Goal: Task Accomplishment & Management: Manage account settings

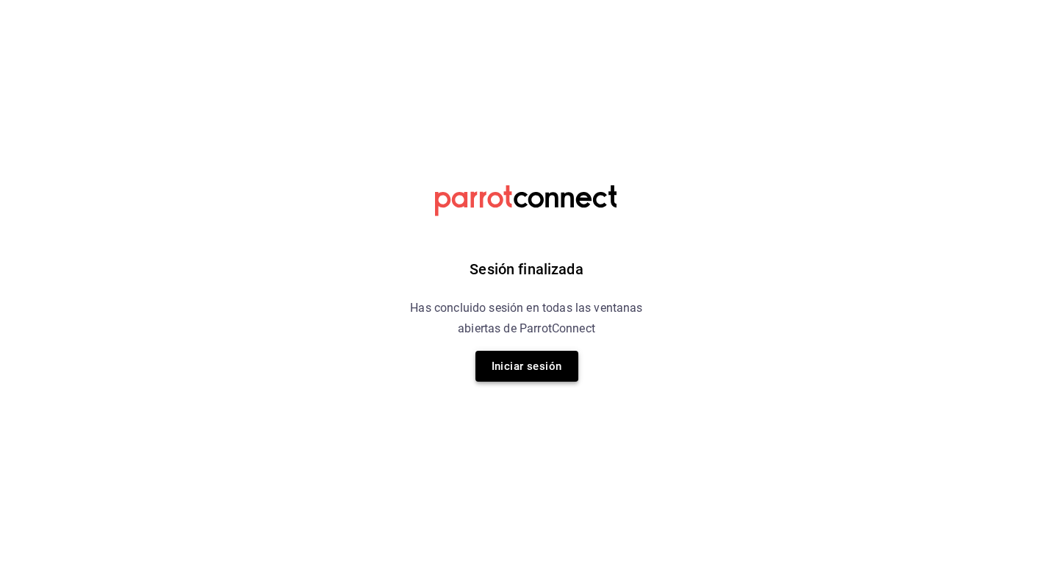
drag, startPoint x: 524, startPoint y: 384, endPoint x: 524, endPoint y: 375, distance: 8.8
click at [524, 380] on div "Sesión finalizada Has concluido sesión en todas las ventanas abiertas de Parrot…" at bounding box center [526, 283] width 371 height 567
click at [524, 375] on button "Iniciar sesión" at bounding box center [527, 366] width 103 height 31
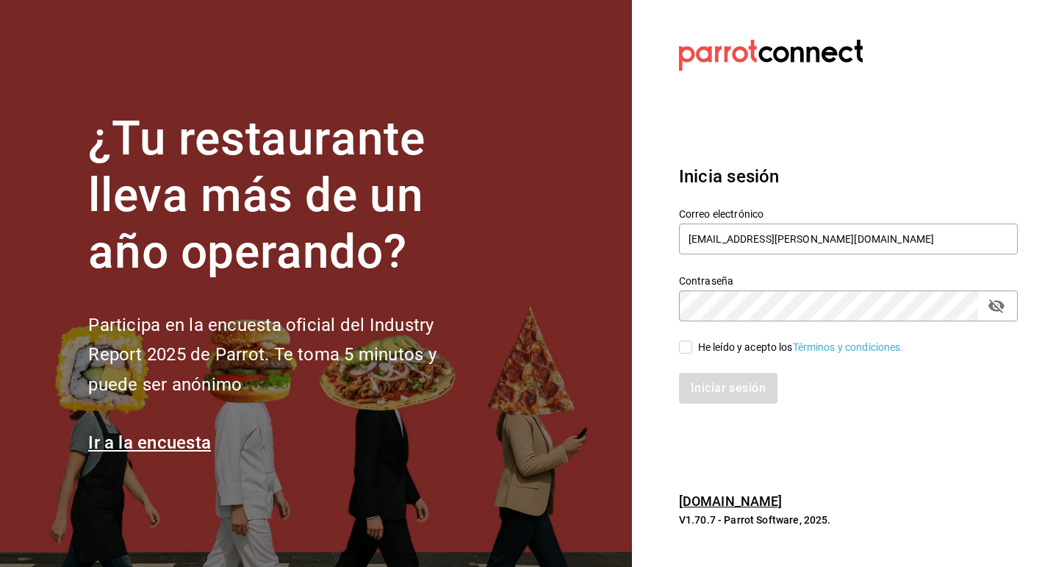
click at [686, 343] on input "He leído y acepto los Términos y condiciones." at bounding box center [685, 346] width 13 height 13
checkbox input "true"
click at [711, 386] on button "Iniciar sesión" at bounding box center [729, 388] width 100 height 31
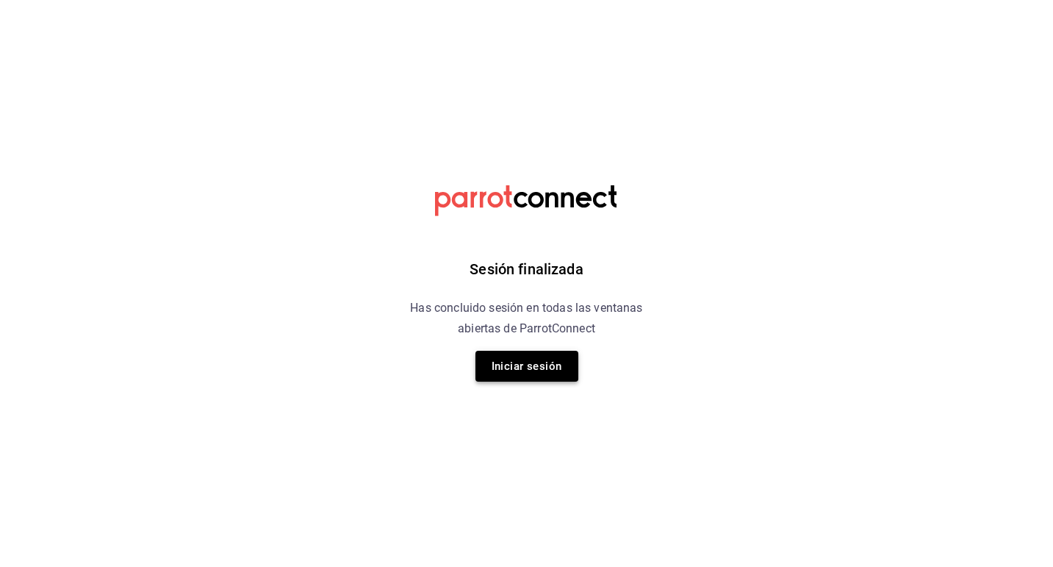
click at [549, 366] on button "Iniciar sesión" at bounding box center [527, 366] width 103 height 31
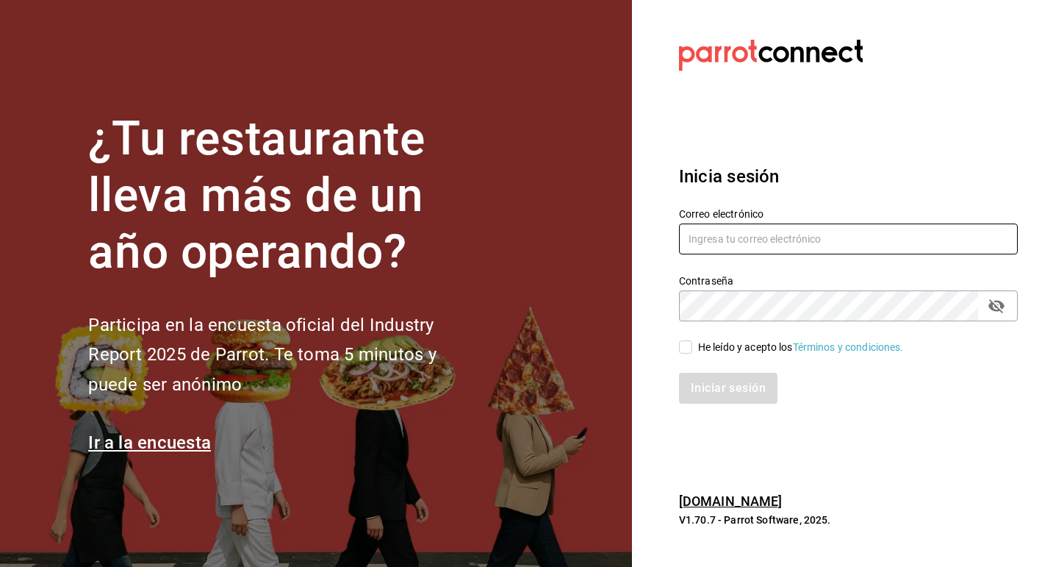
type input "mtzcia.rodrigo@gmail.com"
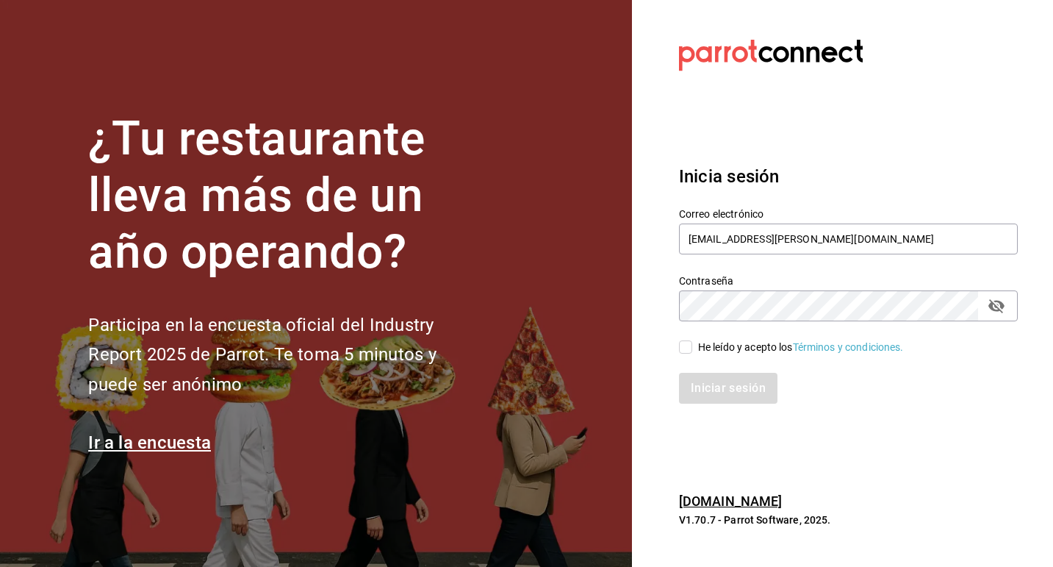
click at [684, 336] on div "He leído y acepto los Términos y condiciones." at bounding box center [840, 338] width 356 height 34
click at [685, 342] on input "He leído y acepto los Términos y condiciones." at bounding box center [685, 346] width 13 height 13
checkbox input "true"
click at [703, 374] on button "Iniciar sesión" at bounding box center [729, 388] width 100 height 31
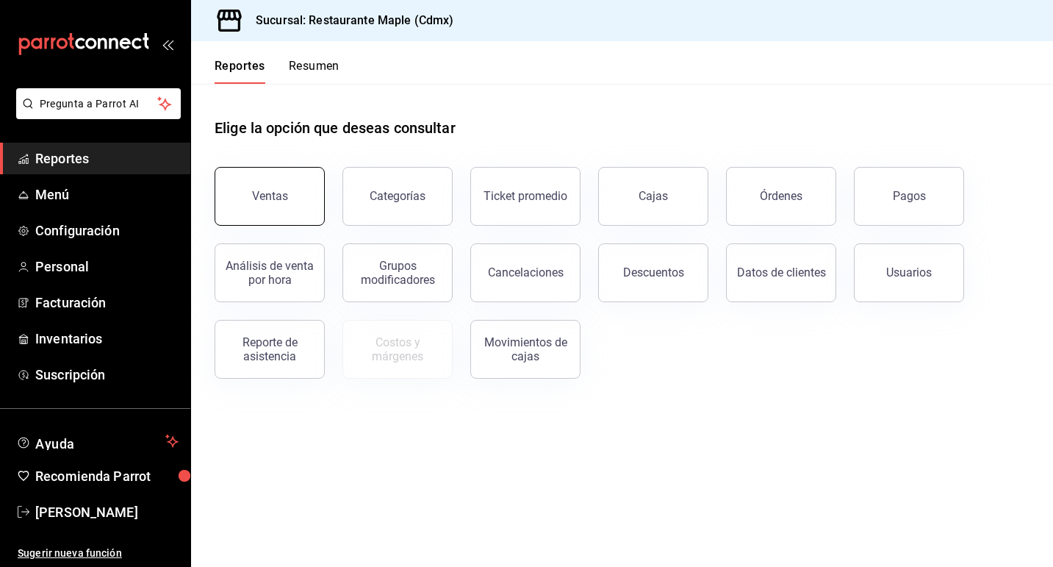
click at [298, 201] on button "Ventas" at bounding box center [270, 196] width 110 height 59
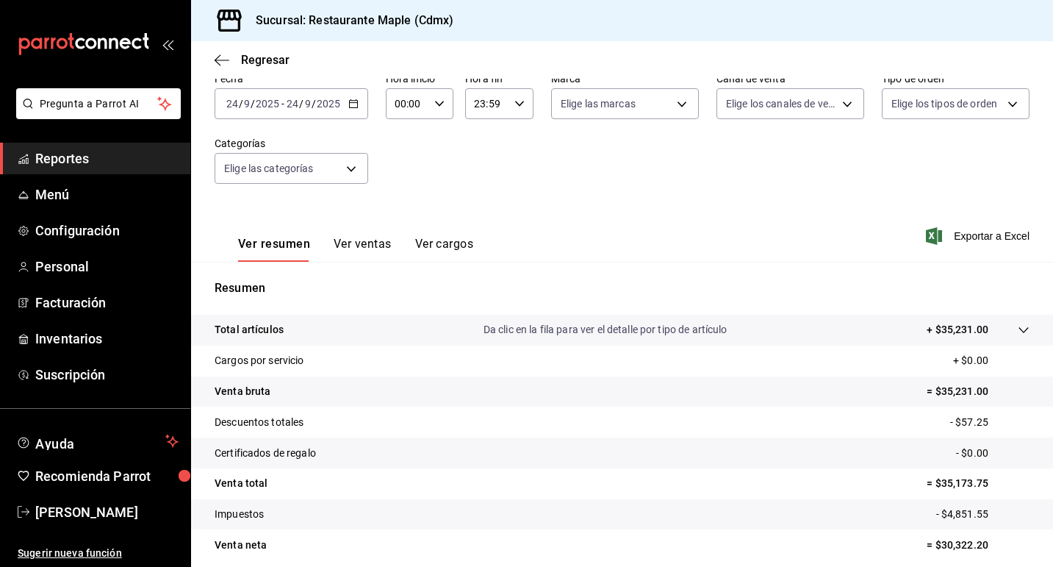
scroll to position [137, 0]
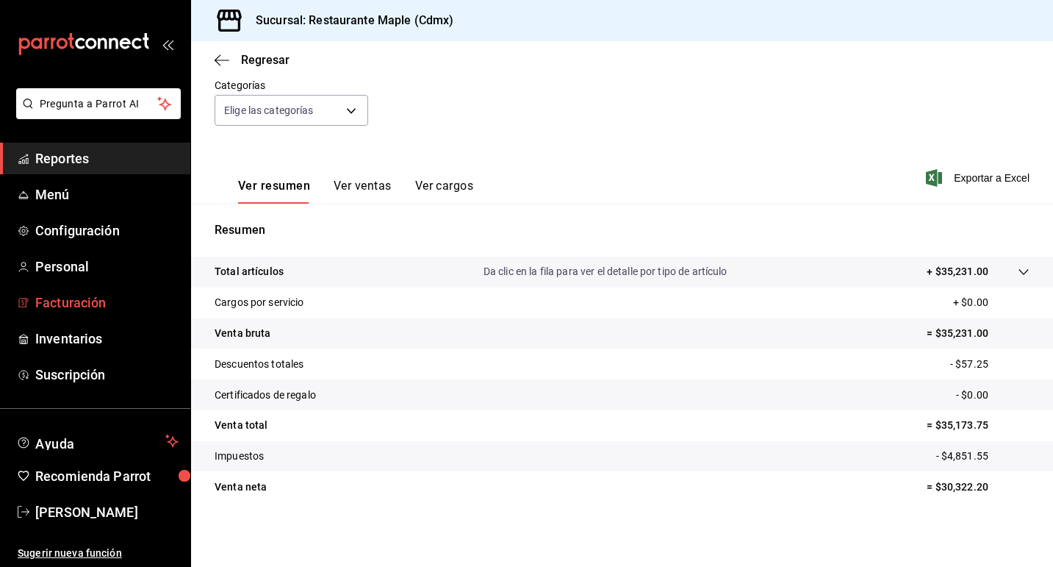
click at [99, 305] on span "Facturación" at bounding box center [106, 303] width 143 height 20
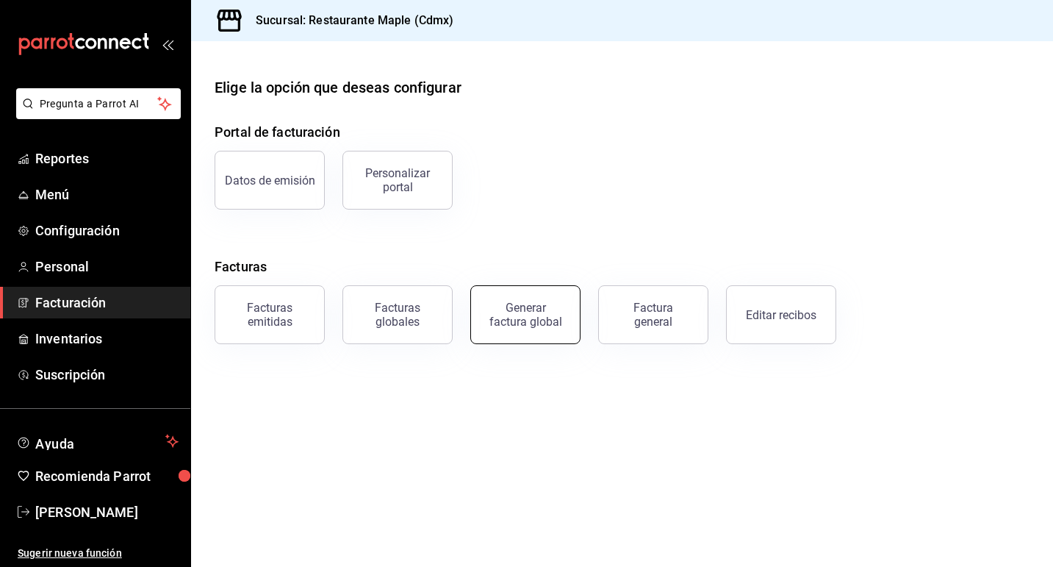
click at [498, 315] on div "Generar factura global" at bounding box center [526, 315] width 74 height 28
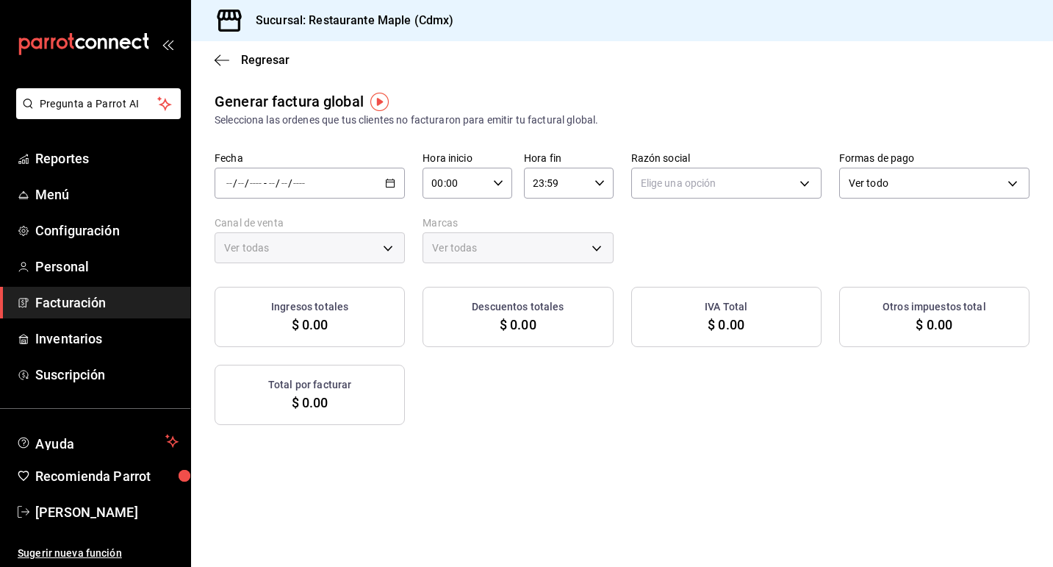
type input "PARROT,UBER_EATS,RAPPI,DIDI_FOOD,ONLINE"
click at [391, 183] on icon "button" at bounding box center [390, 183] width 10 height 10
click at [296, 227] on span "Rango de fechas" at bounding box center [284, 227] width 114 height 15
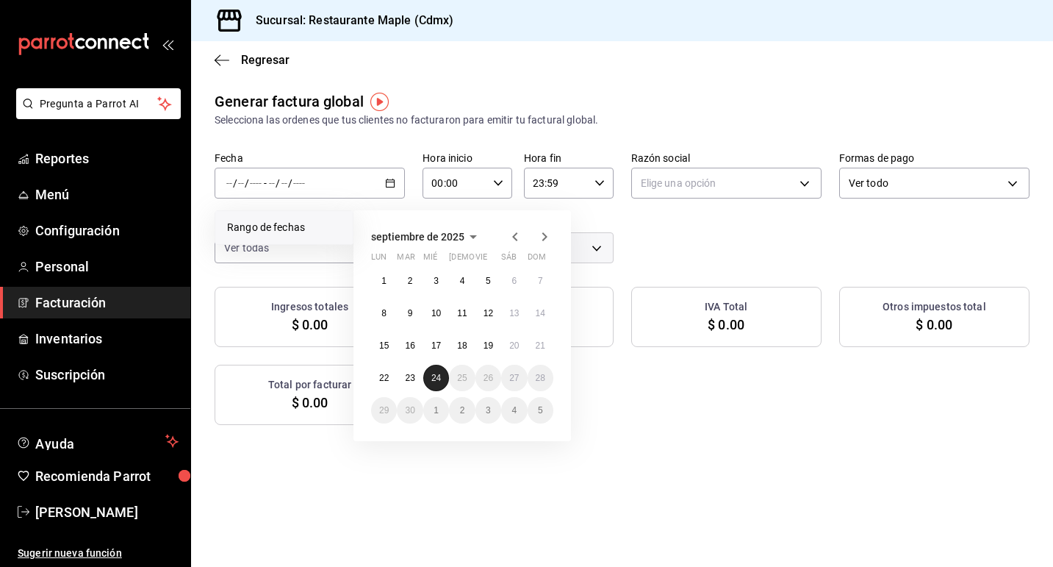
click at [438, 375] on abbr "24" at bounding box center [436, 378] width 10 height 10
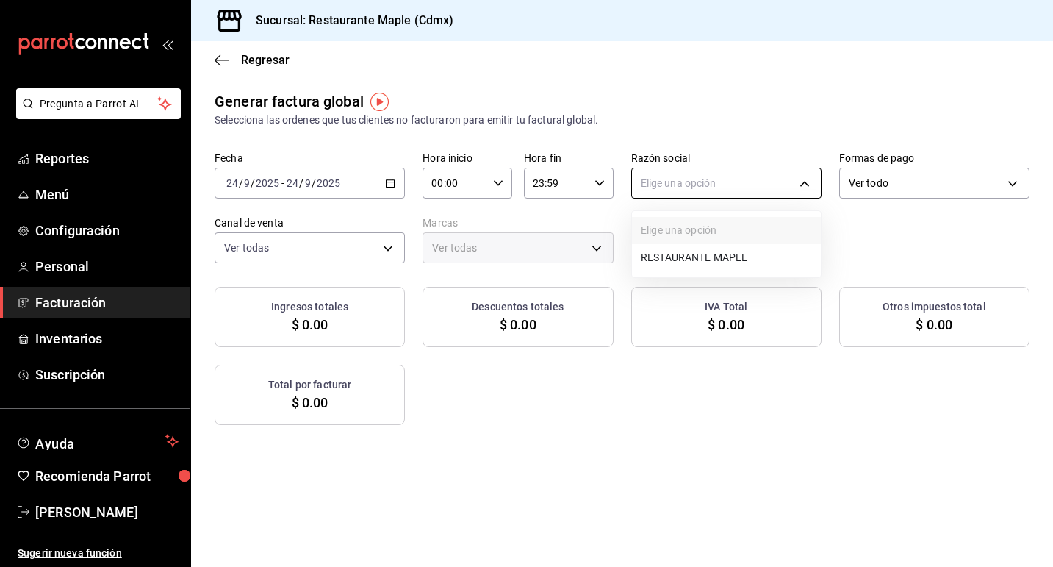
click at [695, 182] on body "Pregunta a Parrot AI Reportes Menú Configuración Personal Facturación Inventari…" at bounding box center [526, 283] width 1053 height 567
click at [698, 254] on li "RESTAURANTE MAPLE" at bounding box center [726, 257] width 189 height 27
type input "9707b9c5-6b7d-4f6e-a4b1-93e597a3127c"
type input "9367c8d0-d5bf-442c-b6f8-a503c691c07e"
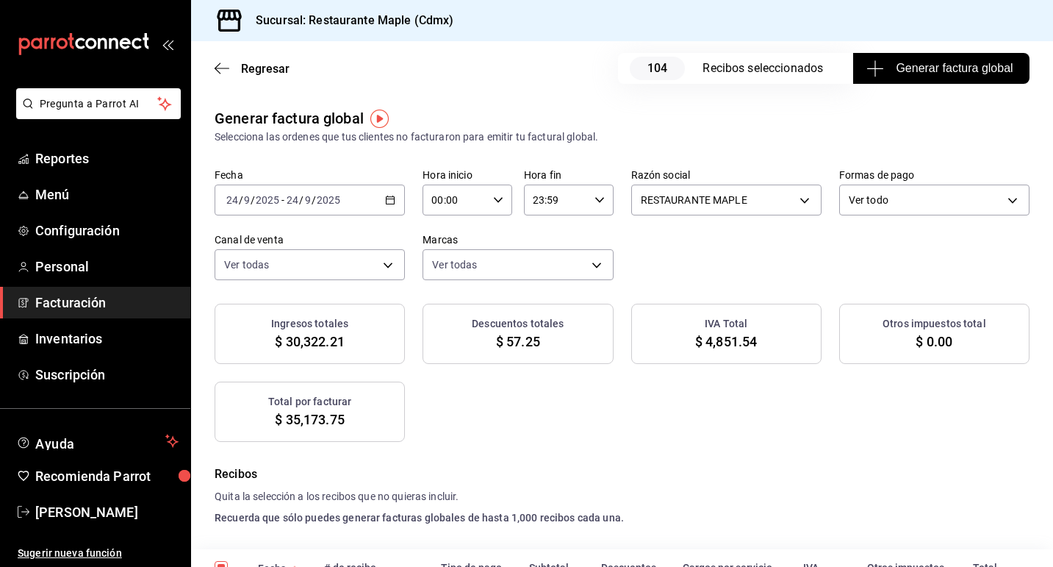
click at [966, 63] on span "Generar factura global" at bounding box center [941, 69] width 143 height 18
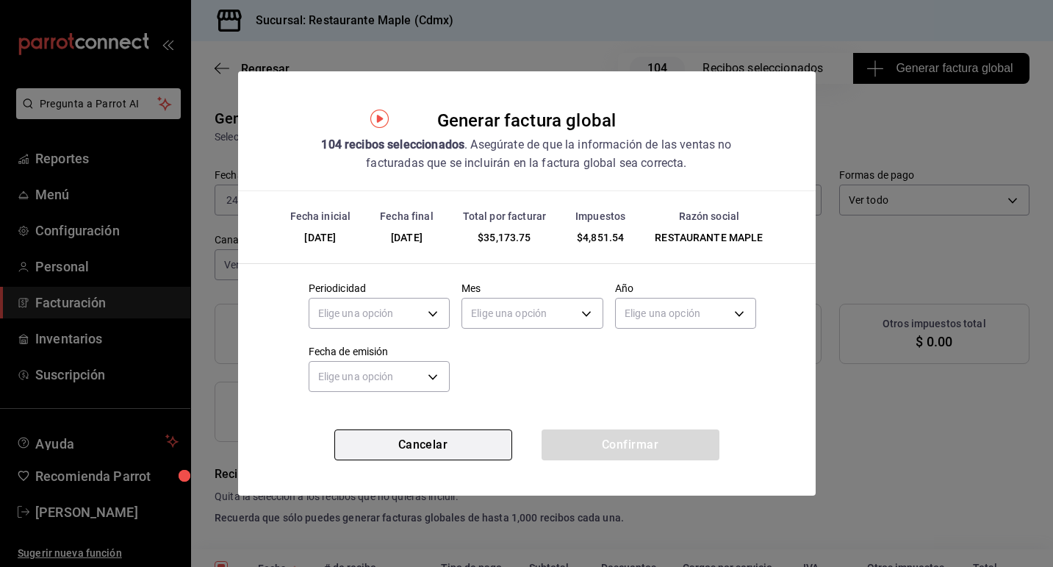
click at [442, 448] on button "Cancelar" at bounding box center [423, 444] width 178 height 31
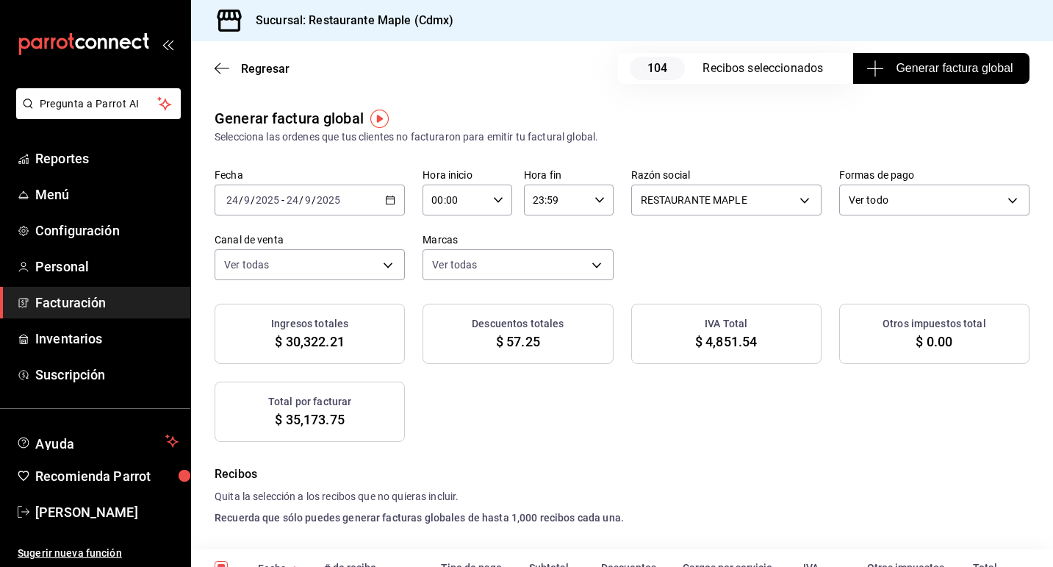
click at [77, 297] on span "Facturación" at bounding box center [106, 303] width 143 height 20
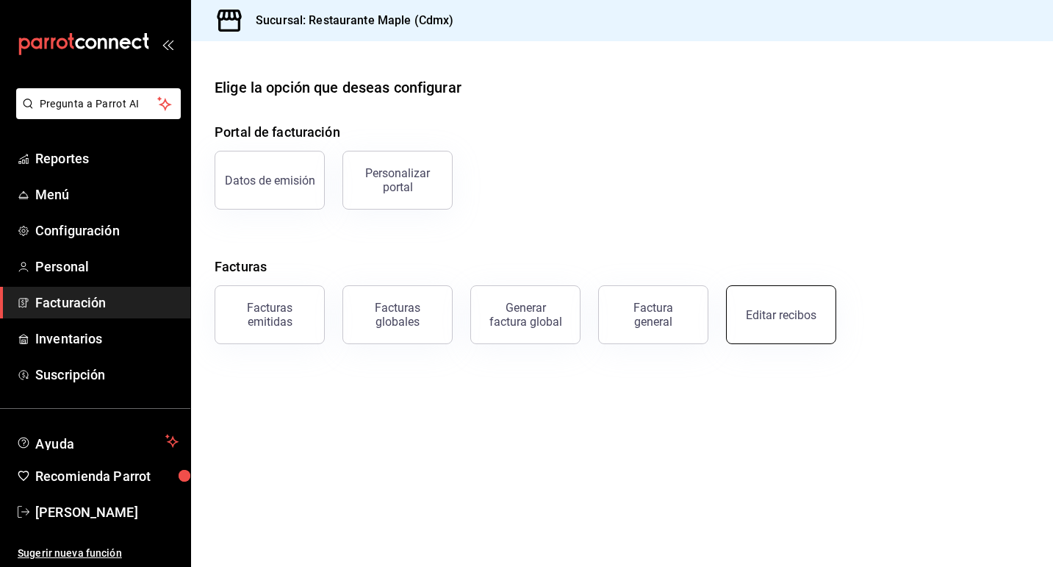
click at [769, 323] on button "Editar recibos" at bounding box center [781, 314] width 110 height 59
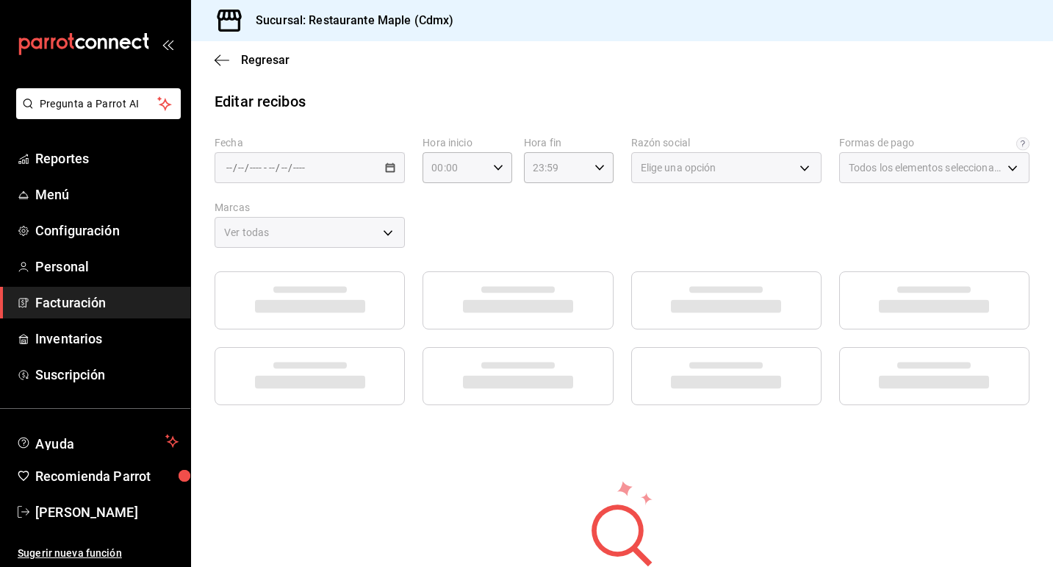
type input "1c0db33b-a268-48f2-8e75-1009b11b28a9"
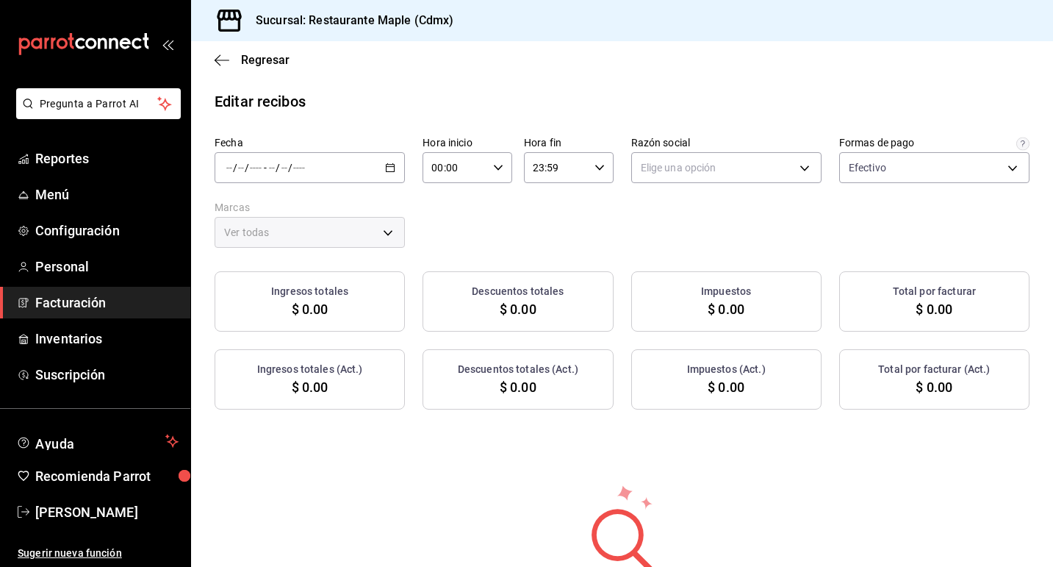
click at [389, 173] on div "/ / - / /" at bounding box center [310, 167] width 190 height 31
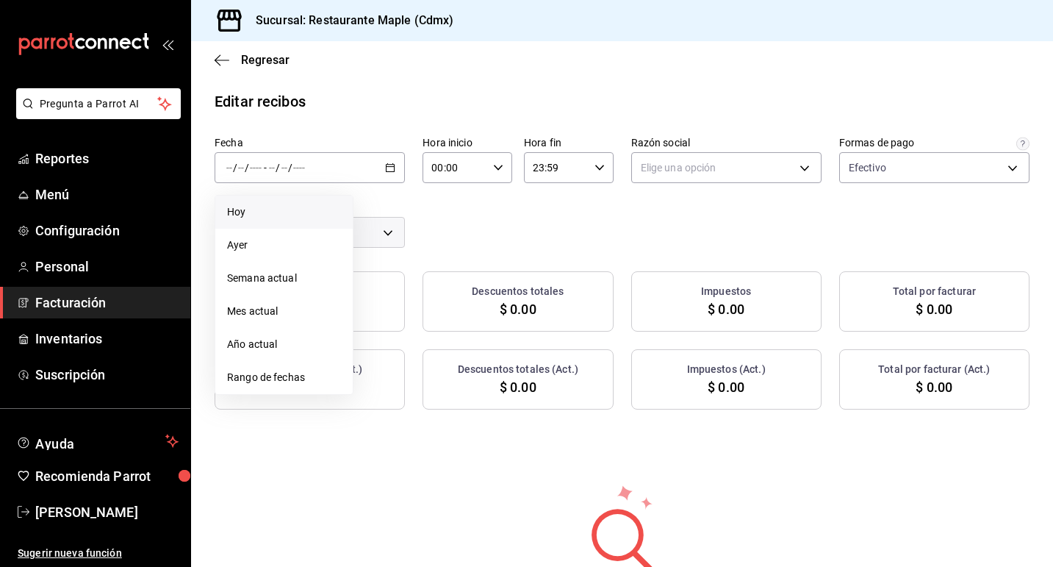
click at [277, 222] on li "Hoy" at bounding box center [283, 212] width 137 height 33
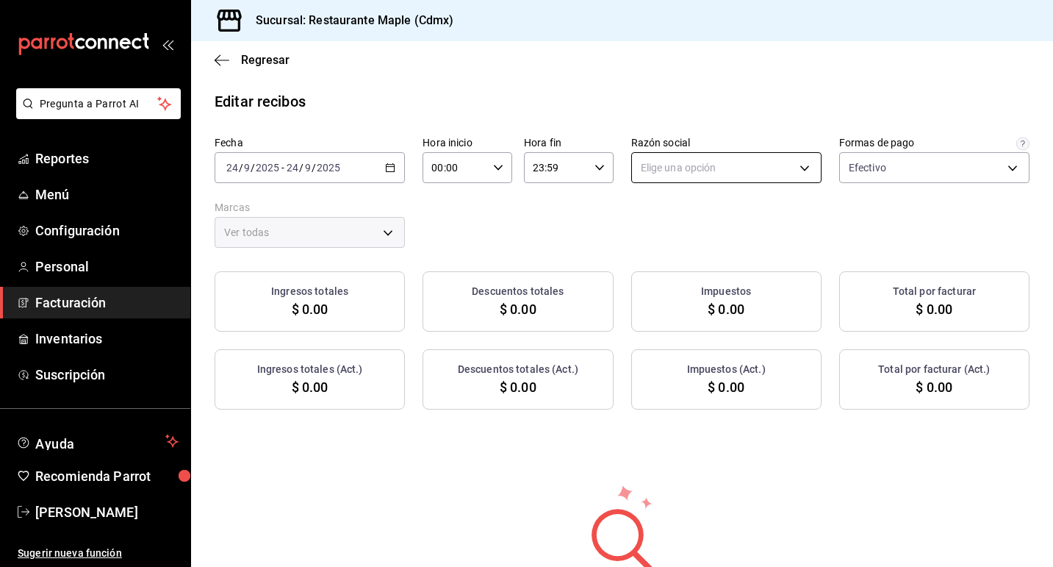
click at [751, 171] on body "Pregunta a Parrot AI Reportes Menú Configuración Personal Facturación Inventari…" at bounding box center [526, 283] width 1053 height 567
click at [719, 229] on li "RESTAURANTE MAPLE" at bounding box center [726, 242] width 189 height 27
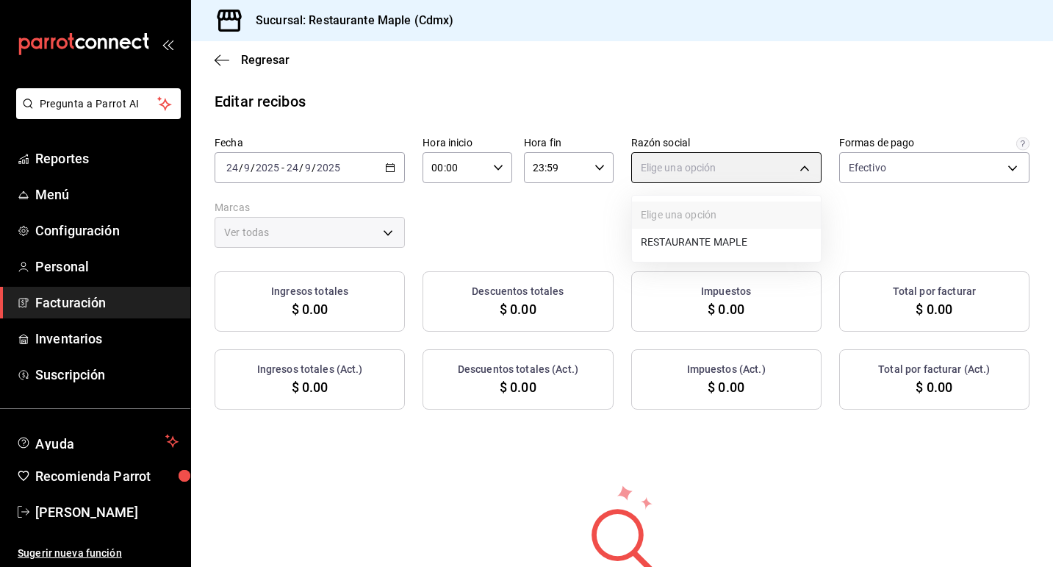
type input "9707b9c5-6b7d-4f6e-a4b1-93e597a3127c"
type input "9367c8d0-d5bf-442c-b6f8-a503c691c07e"
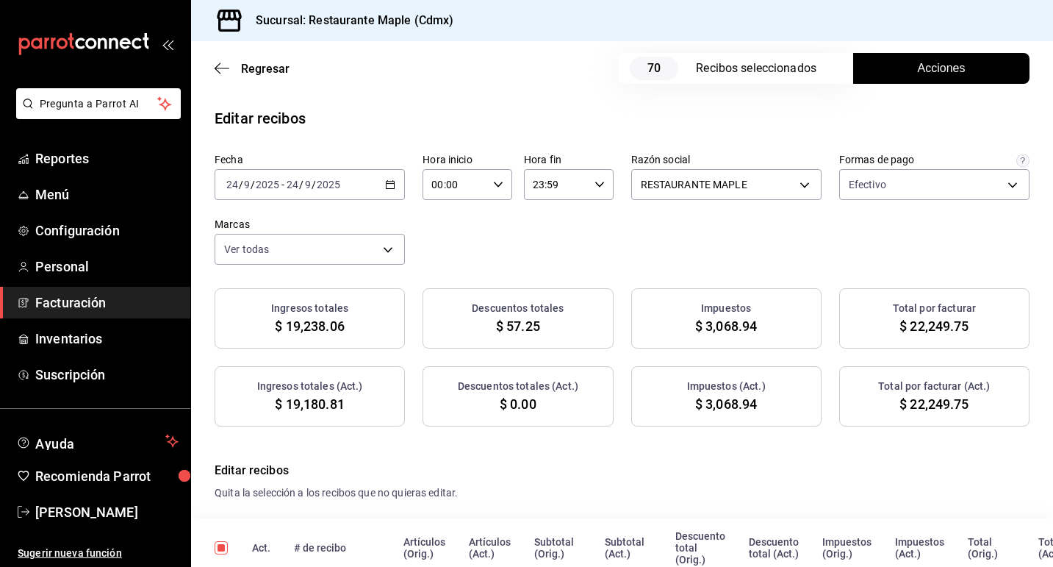
click at [923, 65] on span "Acciones" at bounding box center [942, 69] width 48 height 18
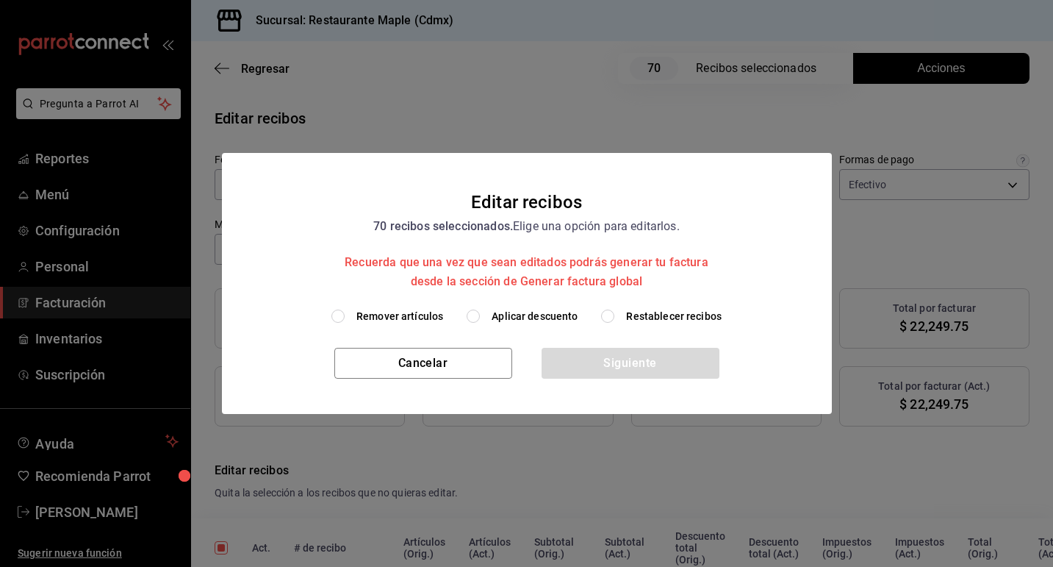
click at [486, 313] on label "Aplicar descuento" at bounding box center [522, 316] width 111 height 15
click at [480, 313] on input "Aplicar descuento" at bounding box center [473, 315] width 13 height 13
radio input "true"
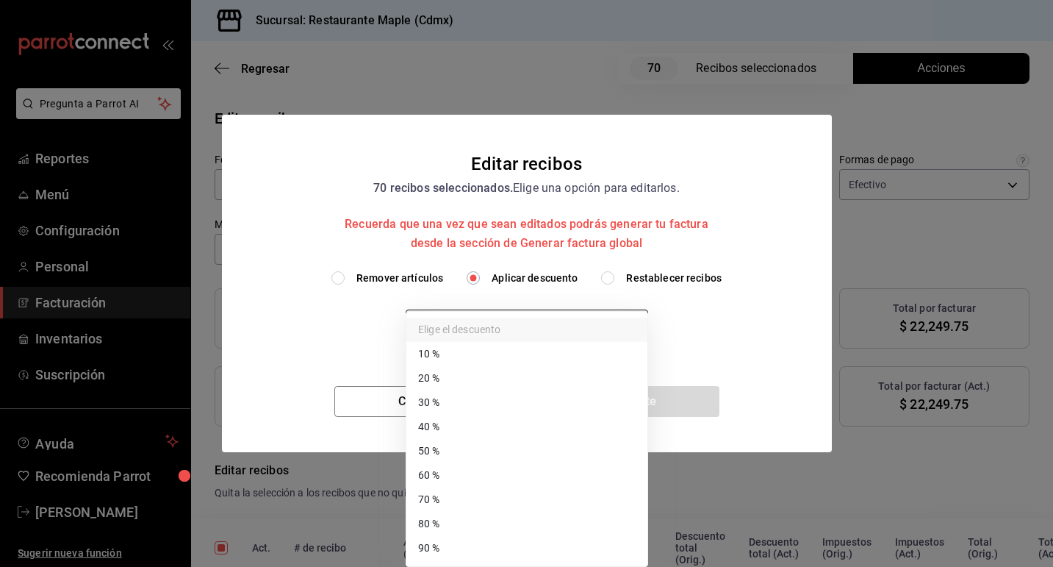
click at [563, 330] on body "Pregunta a Parrot AI Reportes Menú Configuración Personal Facturación Inventari…" at bounding box center [526, 283] width 1053 height 567
click at [519, 490] on li "70 %" at bounding box center [526, 499] width 241 height 24
type input "70"
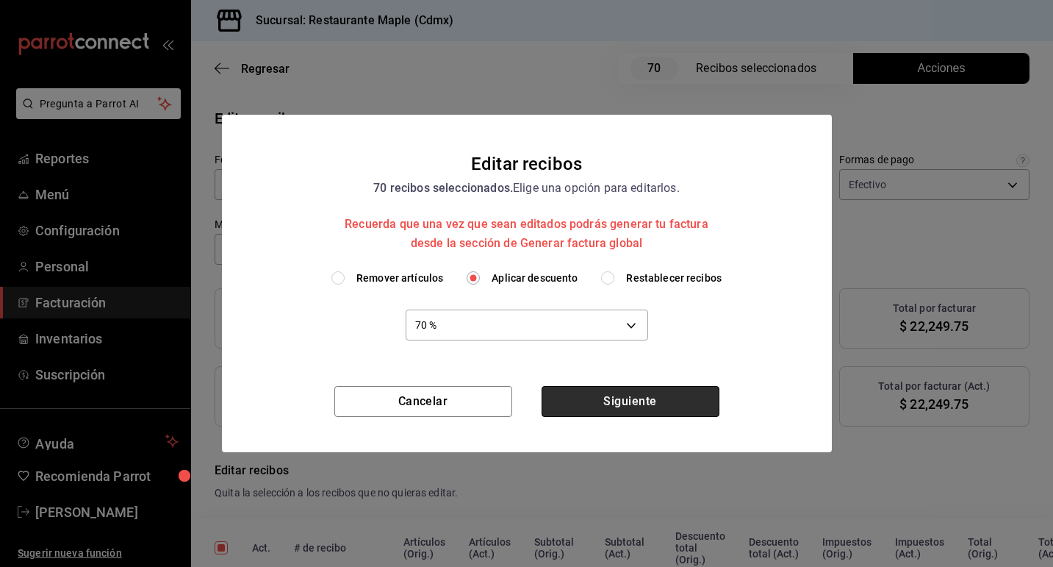
click at [630, 405] on button "Siguiente" at bounding box center [631, 401] width 178 height 31
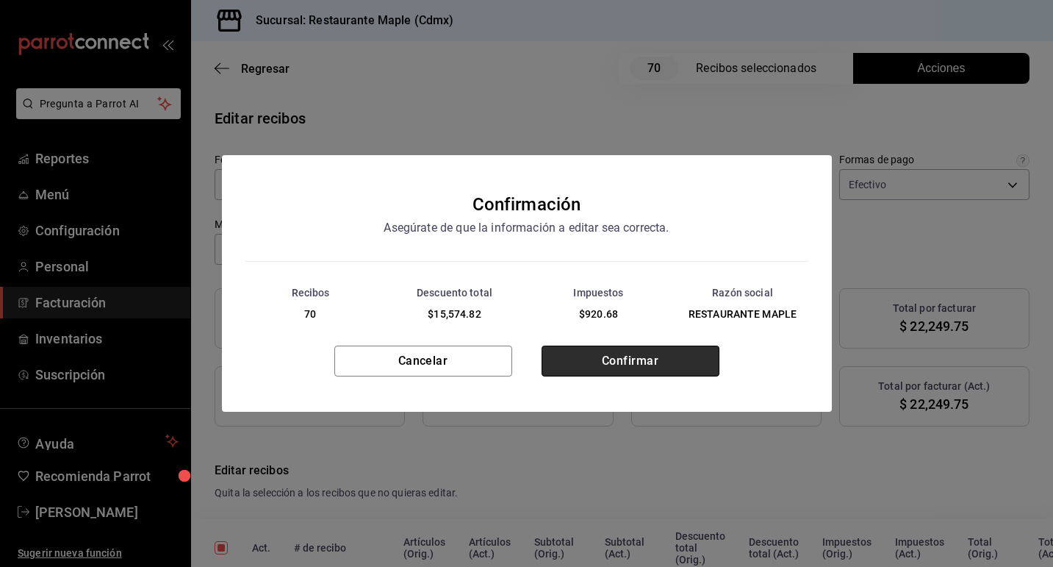
click at [595, 362] on button "Confirmar" at bounding box center [631, 360] width 178 height 31
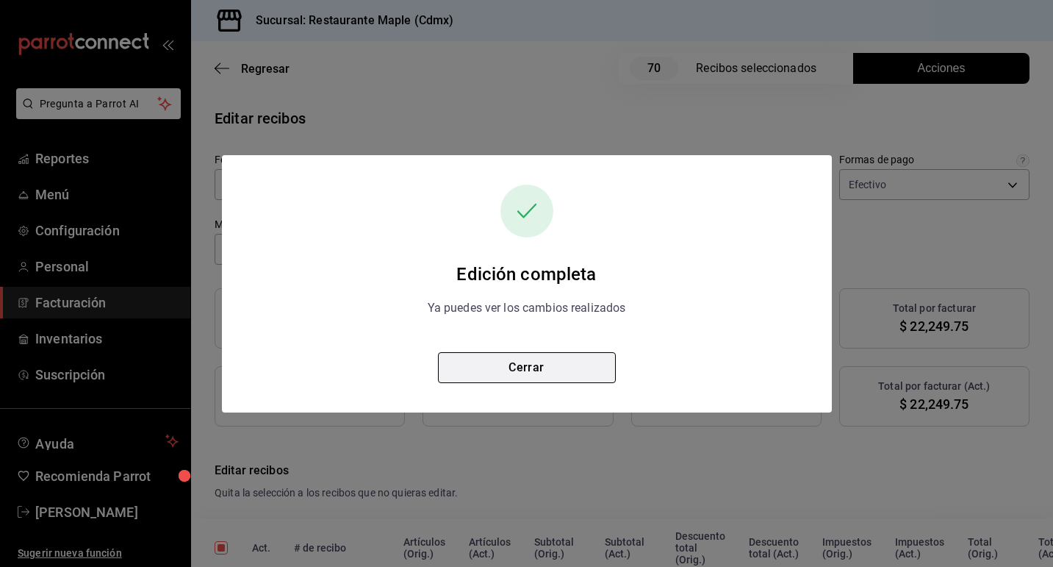
click at [521, 359] on button "Cerrar" at bounding box center [527, 367] width 178 height 31
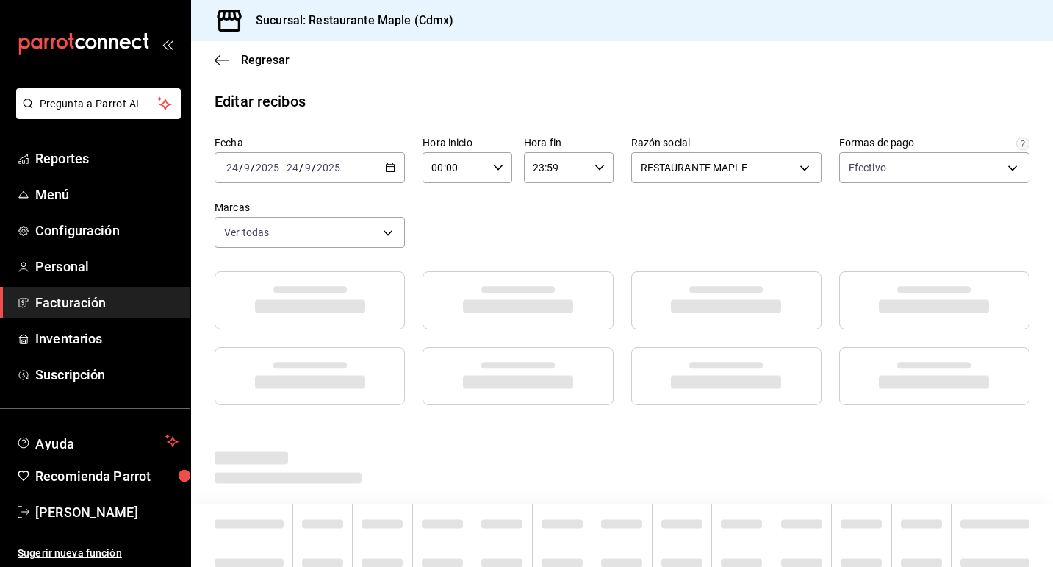
click at [88, 298] on span "Facturación" at bounding box center [106, 303] width 143 height 20
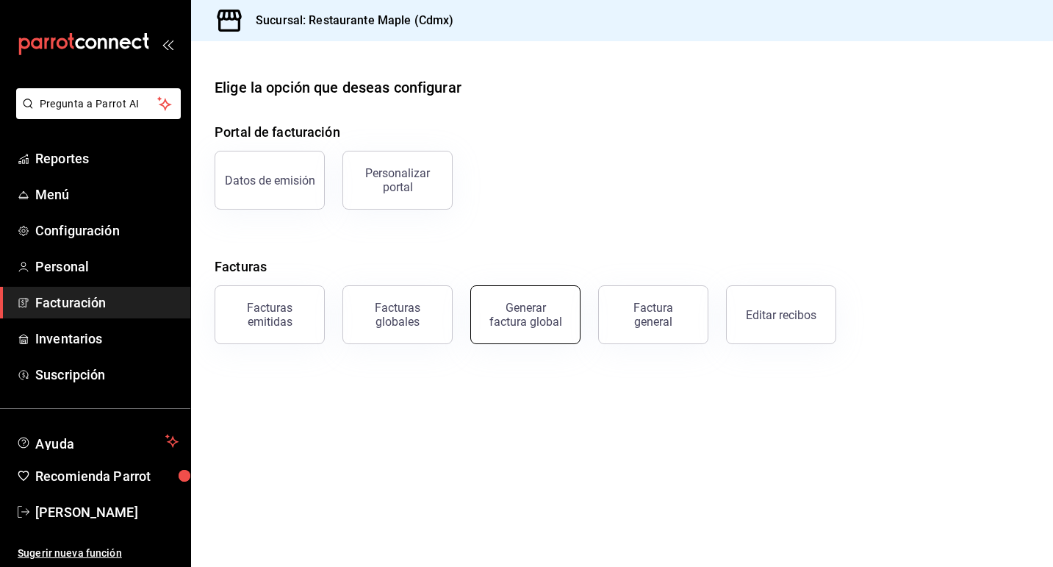
click at [501, 316] on div "Generar factura global" at bounding box center [526, 315] width 74 height 28
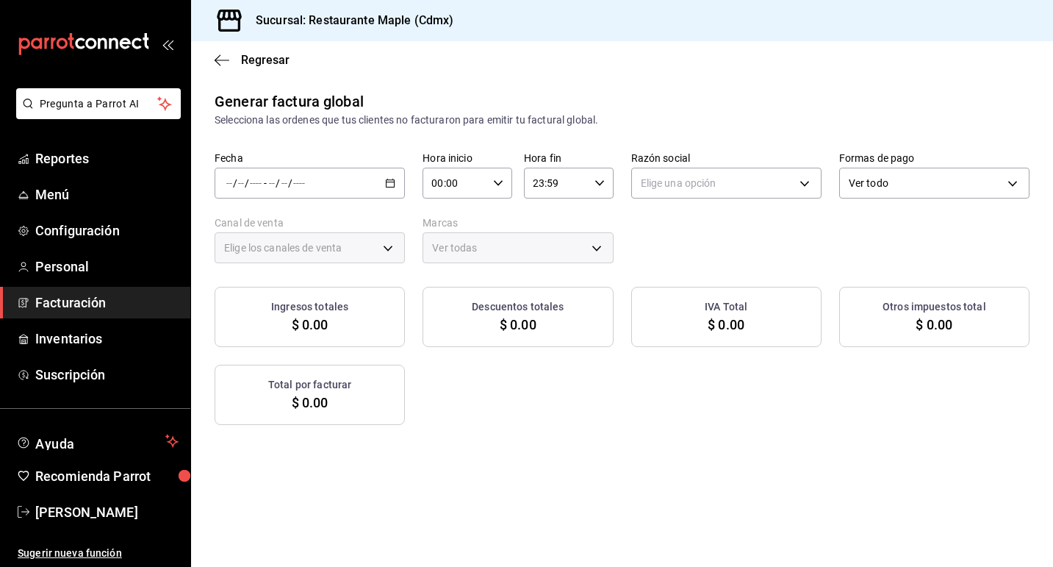
type input "PARROT,UBER_EATS,RAPPI,DIDI_FOOD,ONLINE"
click at [396, 182] on div "/ / - / /" at bounding box center [310, 183] width 190 height 31
click at [330, 221] on span "Rango de fechas" at bounding box center [284, 227] width 114 height 15
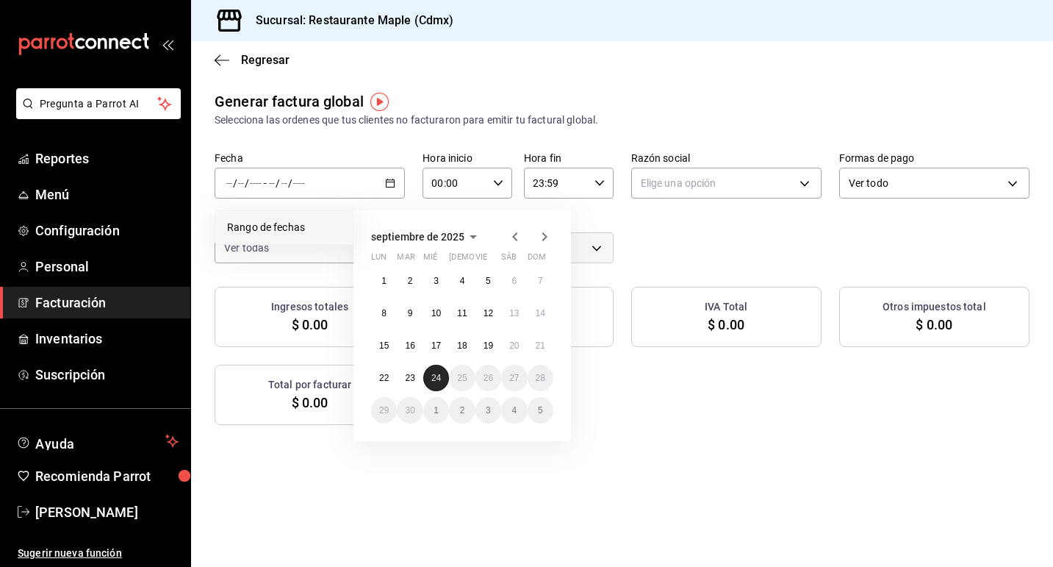
click at [437, 380] on abbr "24" at bounding box center [436, 378] width 10 height 10
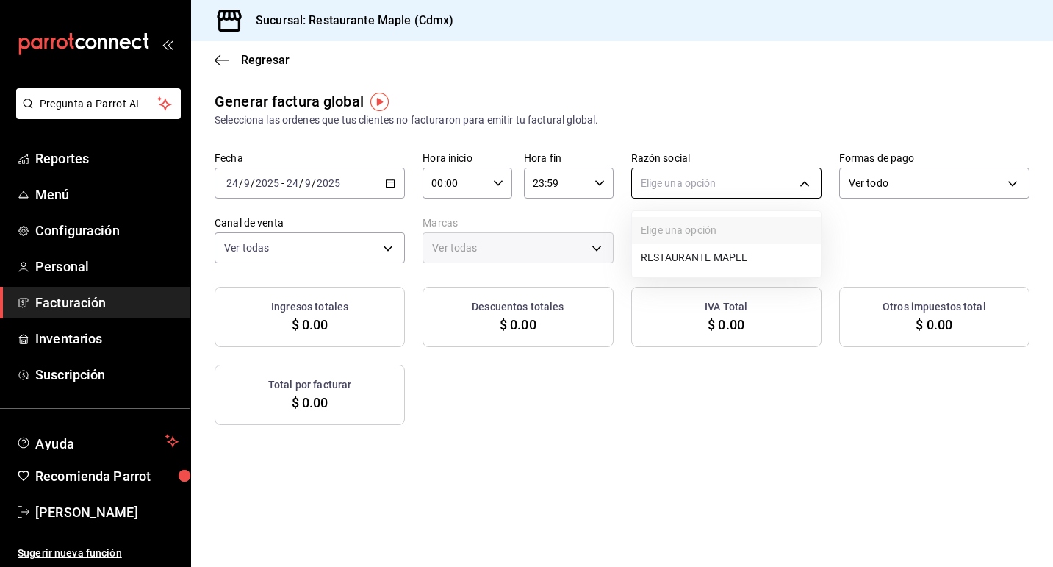
click at [714, 188] on body "Pregunta a Parrot AI Reportes Menú Configuración Personal Facturación Inventari…" at bounding box center [526, 283] width 1053 height 567
click at [687, 262] on li "RESTAURANTE MAPLE" at bounding box center [726, 257] width 189 height 27
type input "9707b9c5-6b7d-4f6e-a4b1-93e597a3127c"
type input "9367c8d0-d5bf-442c-b6f8-a503c691c07e"
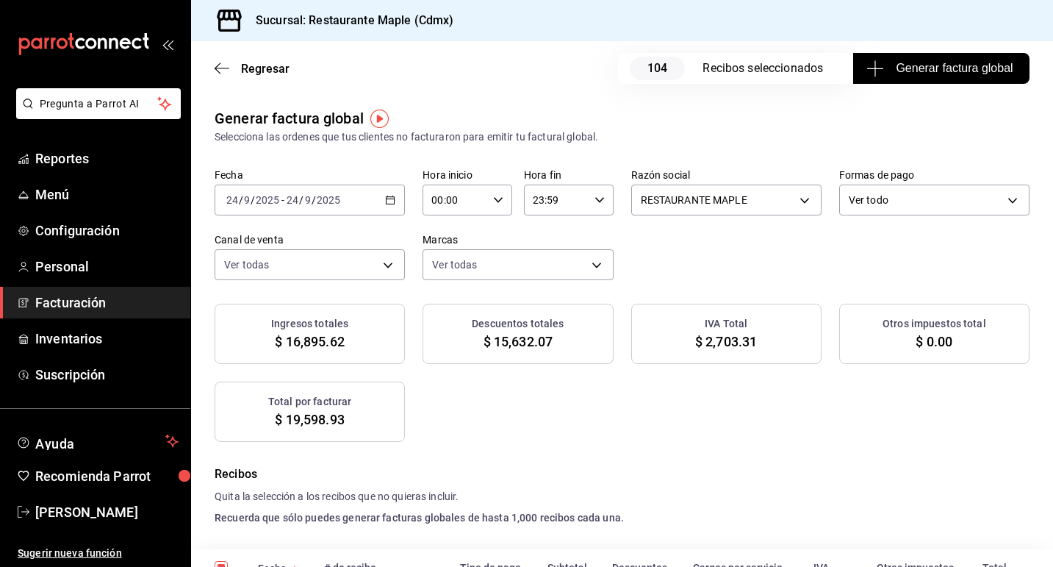
click at [391, 203] on icon "button" at bounding box center [390, 200] width 10 height 10
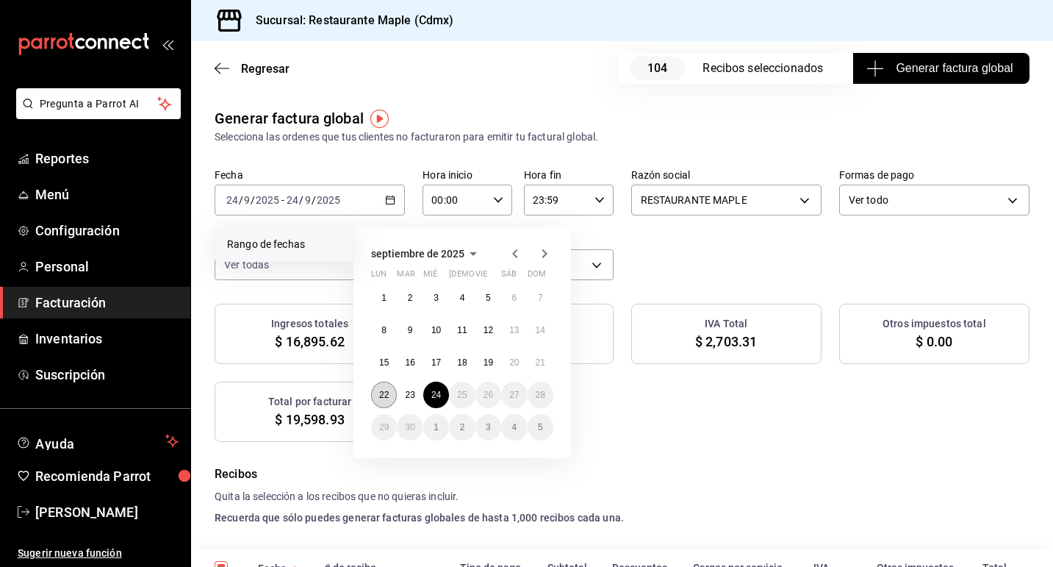
click at [384, 393] on abbr "22" at bounding box center [384, 395] width 10 height 10
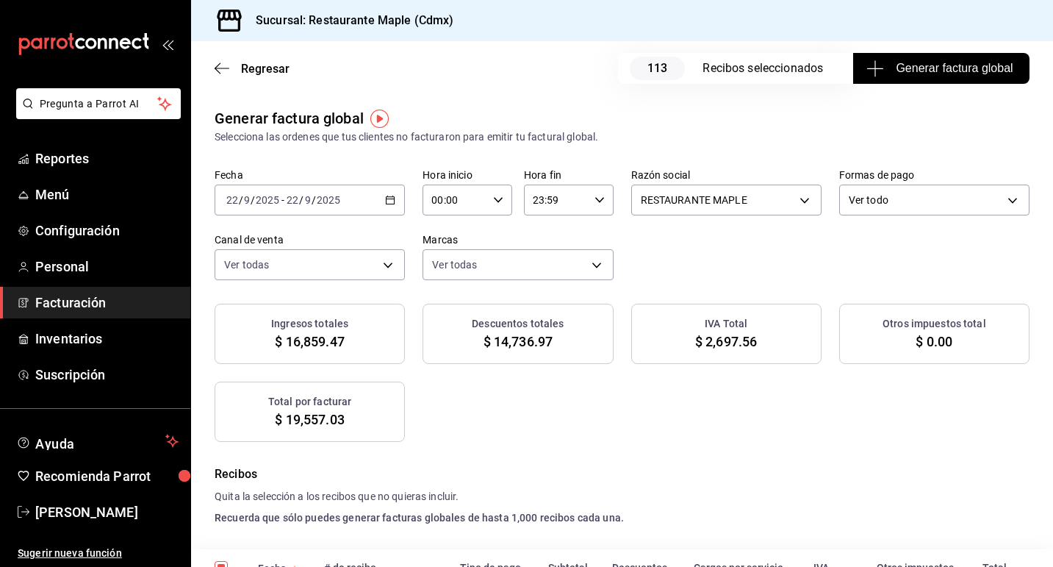
click at [389, 198] on icon "button" at bounding box center [390, 200] width 10 height 10
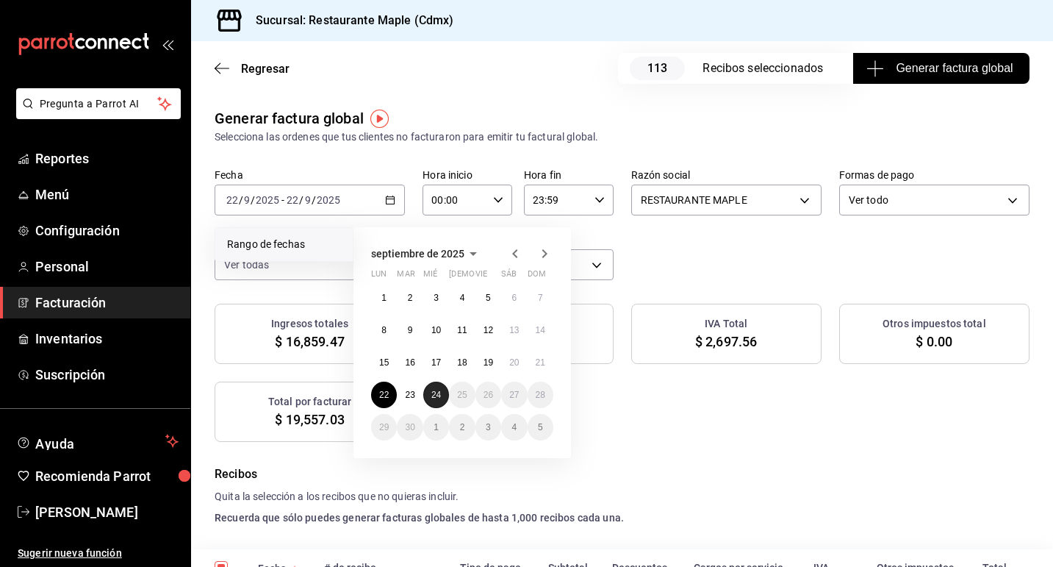
click at [429, 387] on button "24" at bounding box center [436, 394] width 26 height 26
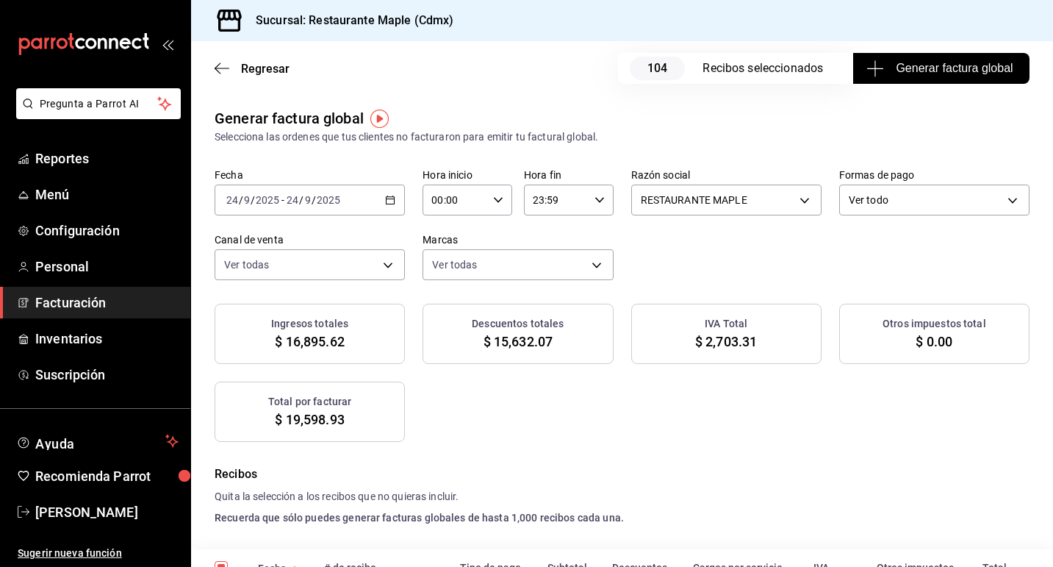
click at [103, 299] on span "Facturación" at bounding box center [106, 303] width 143 height 20
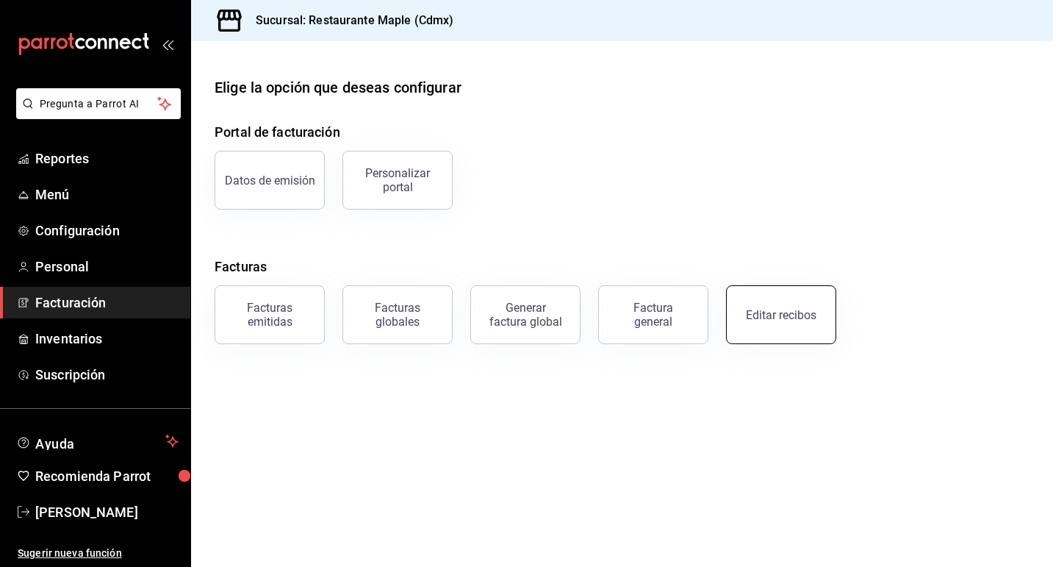
click at [766, 318] on div "Editar recibos" at bounding box center [781, 315] width 71 height 14
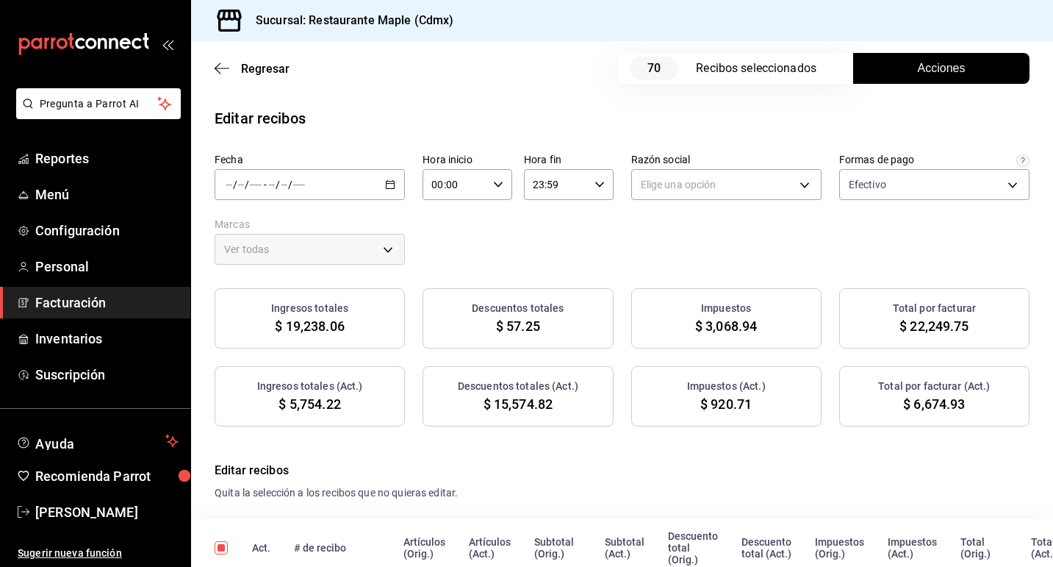
type input "1c0db33b-a268-48f2-8e75-1009b11b28a9"
click at [391, 184] on \(Stroke\) "button" at bounding box center [391, 183] width 8 height 1
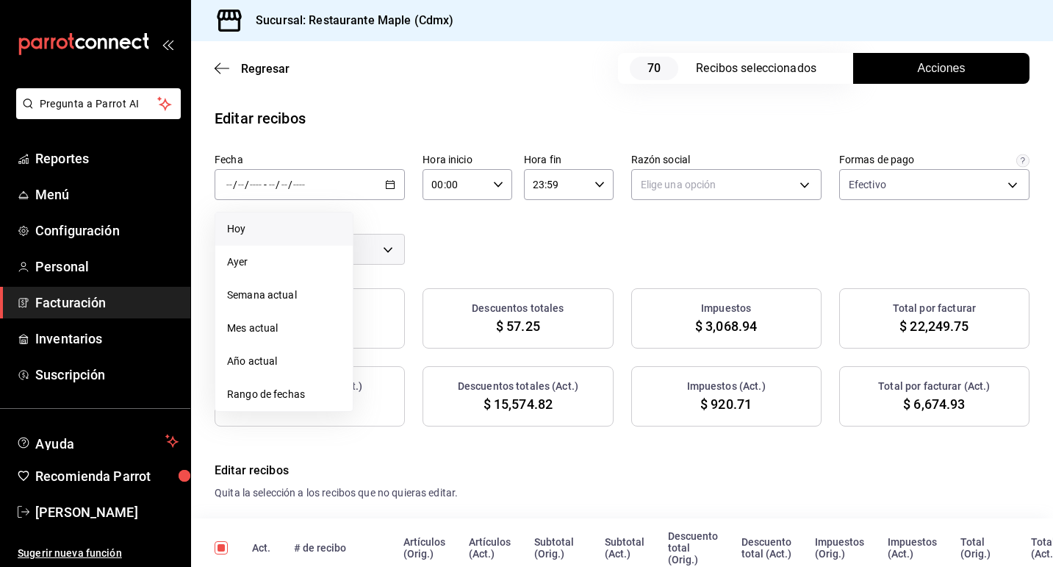
click at [272, 237] on li "Hoy" at bounding box center [283, 228] width 137 height 33
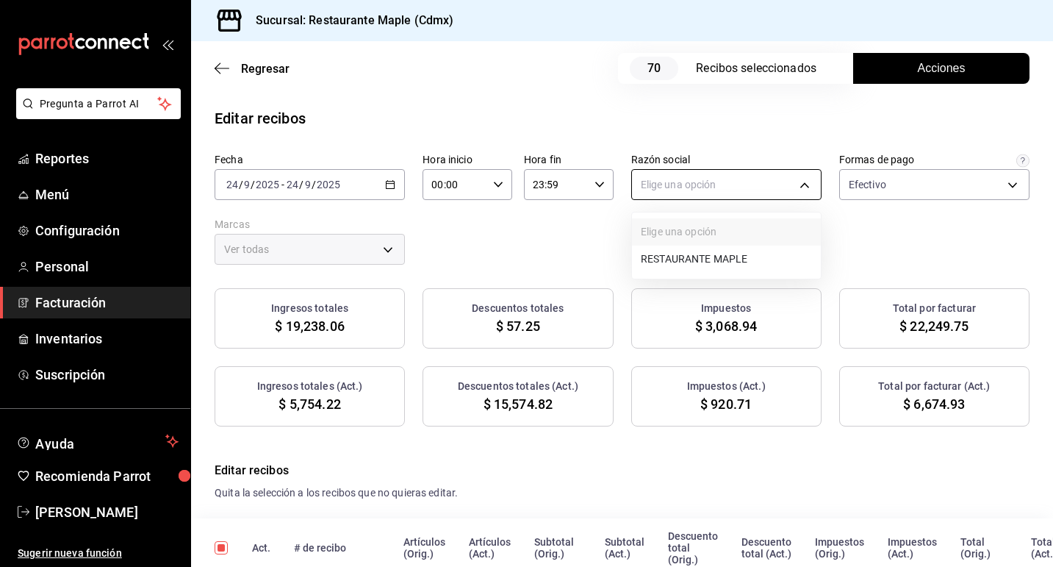
click at [669, 192] on body "Pregunta a Parrot AI Reportes Menú Configuración Personal Facturación Inventari…" at bounding box center [526, 283] width 1053 height 567
click at [679, 259] on li "RESTAURANTE MAPLE" at bounding box center [726, 259] width 189 height 27
type input "9707b9c5-6b7d-4f6e-a4b1-93e597a3127c"
type input "9367c8d0-d5bf-442c-b6f8-a503c691c07e"
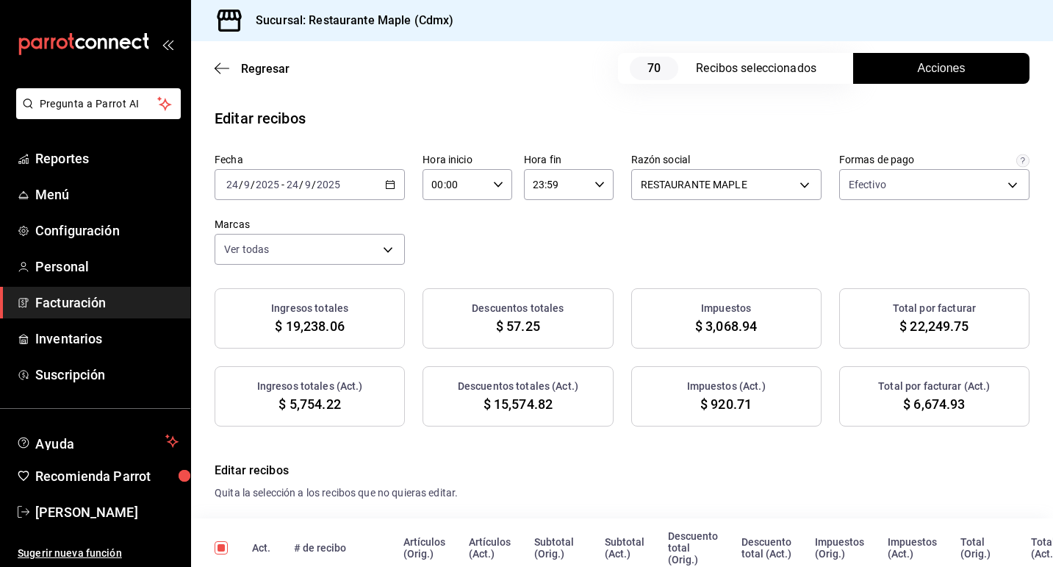
click at [912, 68] on button "Acciones" at bounding box center [941, 68] width 176 height 31
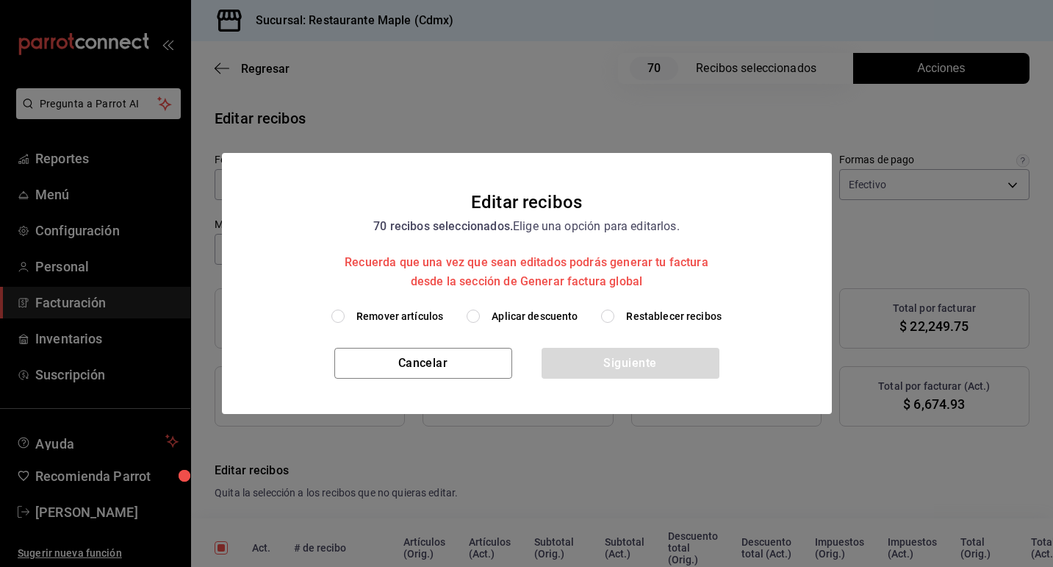
click at [611, 316] on input "Restablecer recibos" at bounding box center [607, 315] width 13 height 13
radio input "true"
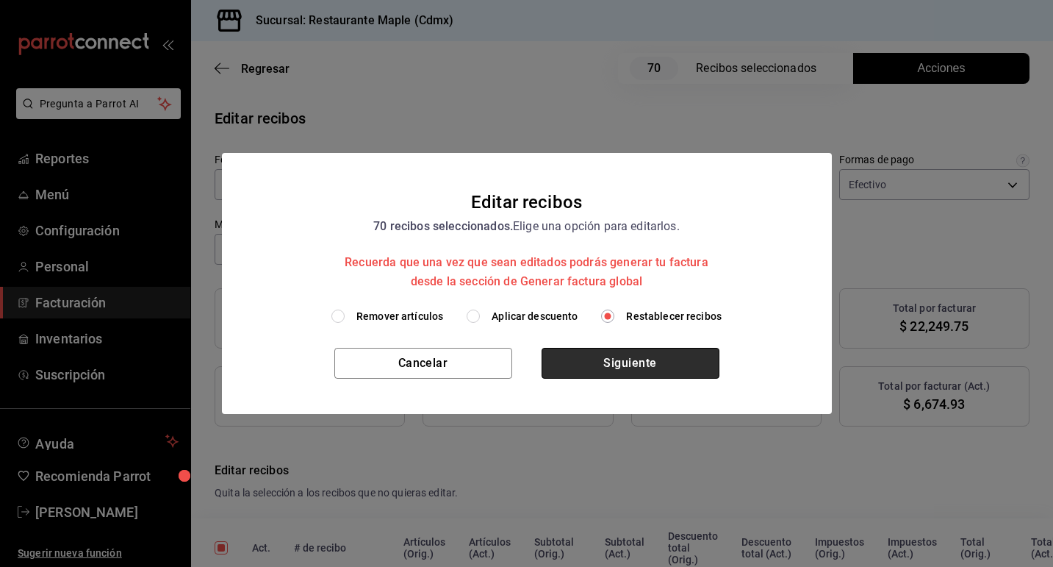
click at [613, 357] on button "Siguiente" at bounding box center [631, 363] width 178 height 31
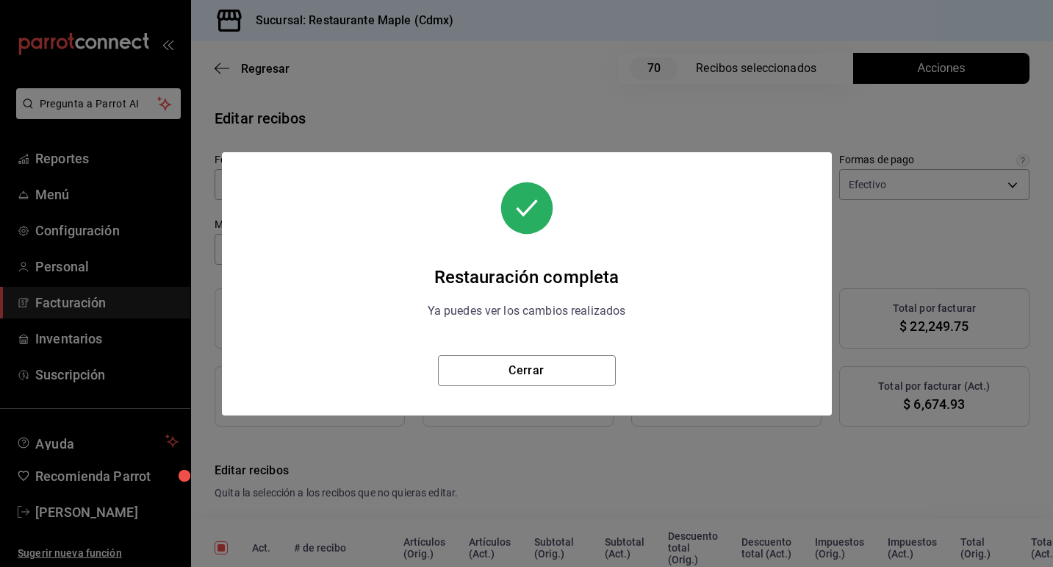
click at [534, 387] on div "Restauración completa Ya puedes ver los cambios realizados Cerrar" at bounding box center [527, 283] width 610 height 263
click at [527, 381] on button "Cerrar" at bounding box center [527, 370] width 178 height 31
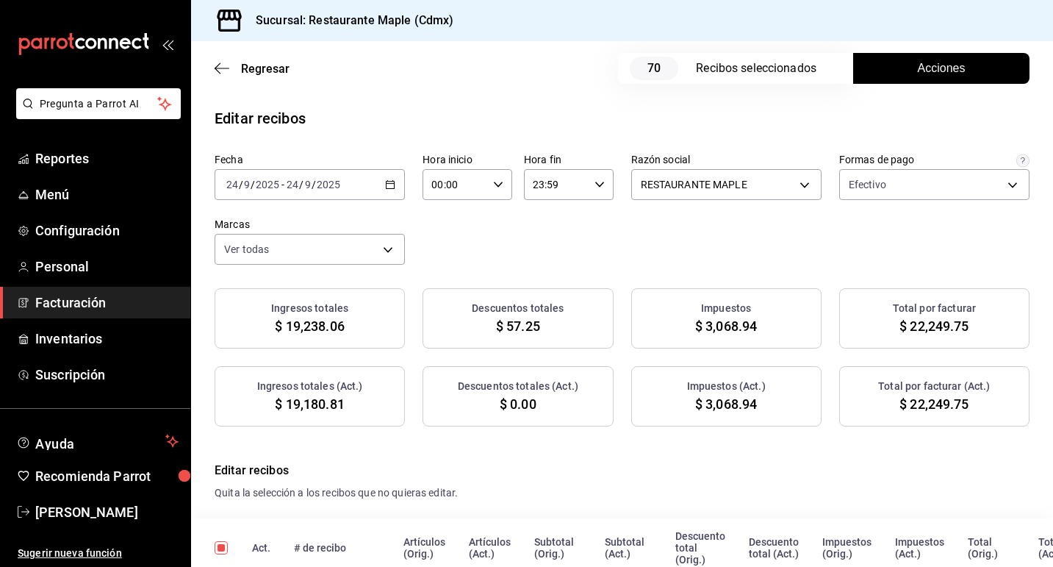
click at [85, 301] on span "Facturación" at bounding box center [106, 303] width 143 height 20
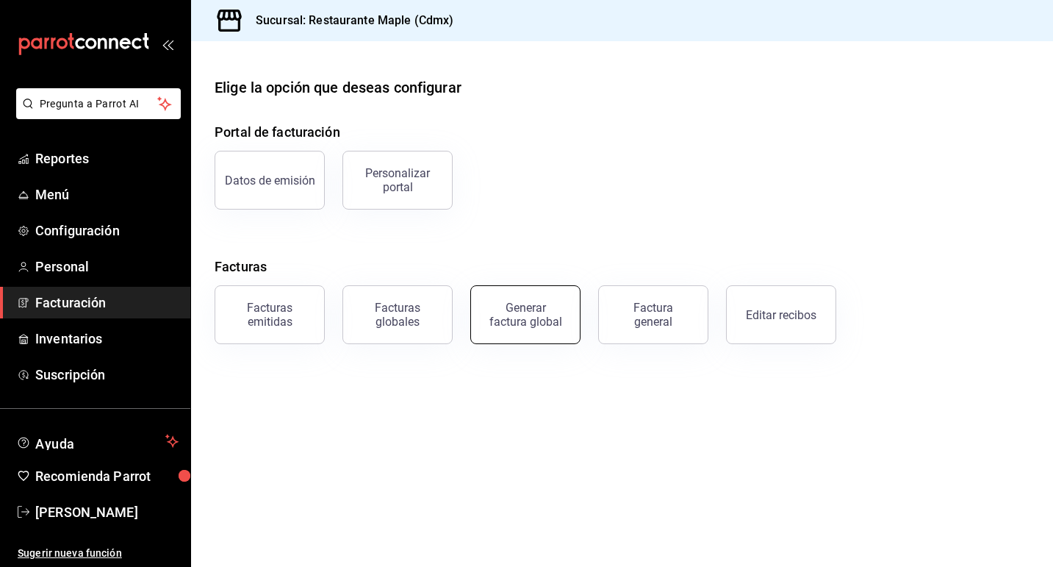
click at [509, 320] on div "Generar factura global" at bounding box center [526, 315] width 74 height 28
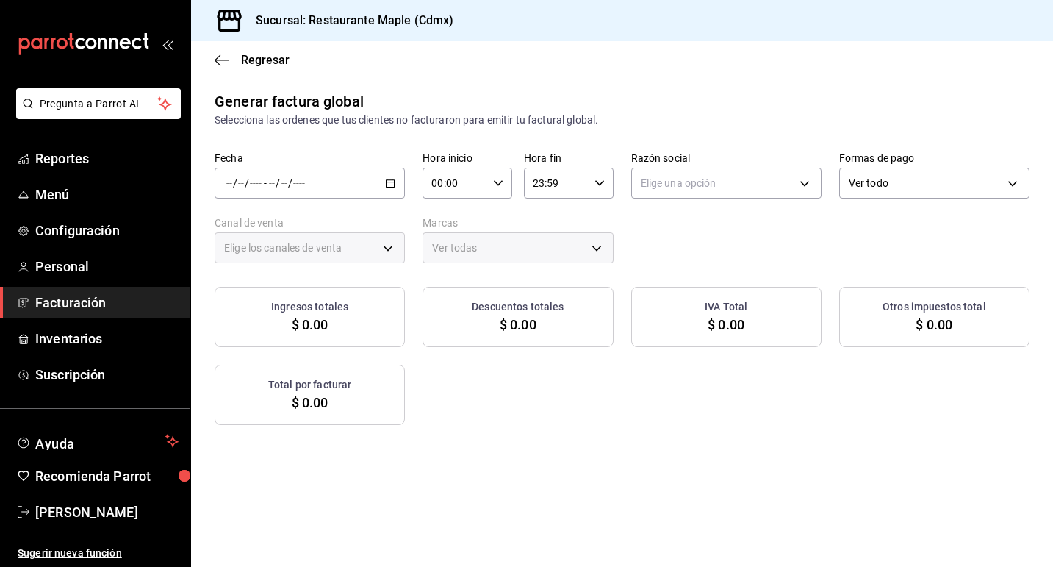
type input "PARROT,UBER_EATS,RAPPI,DIDI_FOOD,ONLINE"
click at [390, 173] on div "/ / - / /" at bounding box center [310, 183] width 190 height 31
click at [391, 182] on \(Stroke\) "button" at bounding box center [391, 182] width 8 height 1
click at [318, 221] on span "Rango de fechas" at bounding box center [284, 227] width 114 height 15
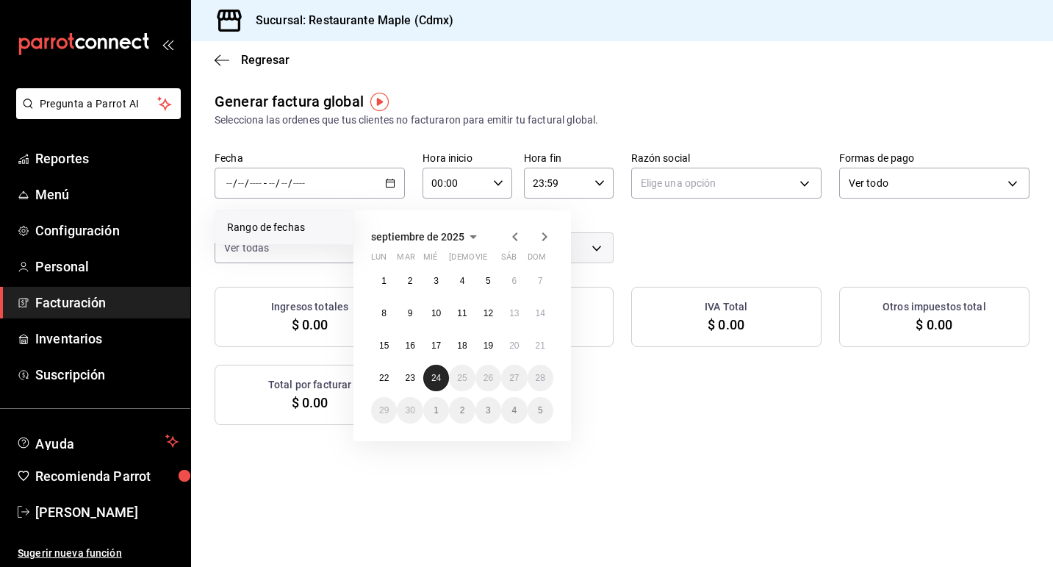
click at [432, 377] on abbr "24" at bounding box center [436, 378] width 10 height 10
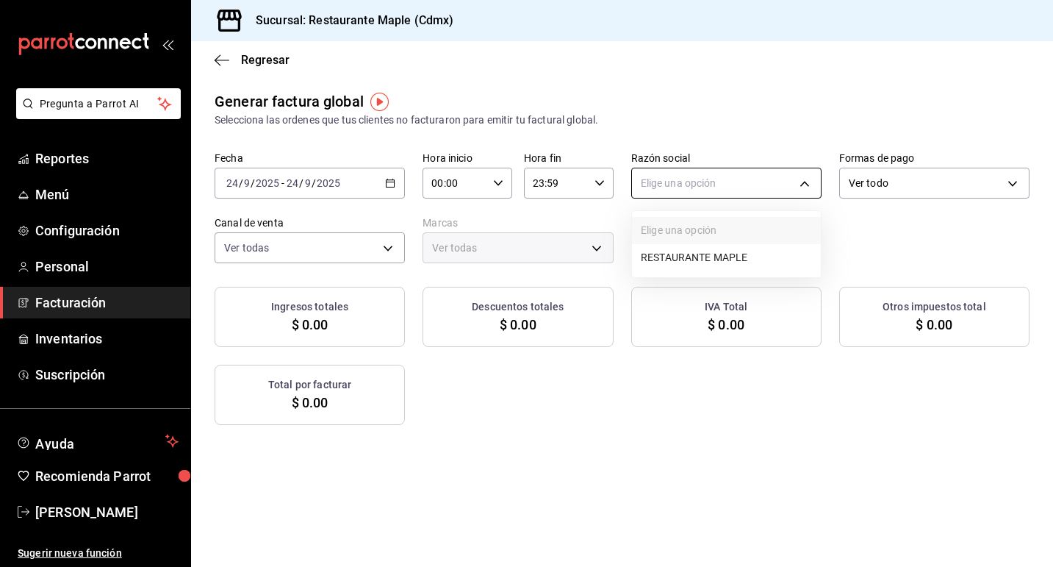
click at [708, 186] on body "Pregunta a Parrot AI Reportes Menú Configuración Personal Facturación Inventari…" at bounding box center [526, 283] width 1053 height 567
click at [696, 258] on li "RESTAURANTE MAPLE" at bounding box center [726, 257] width 189 height 27
type input "9707b9c5-6b7d-4f6e-a4b1-93e597a3127c"
type input "9367c8d0-d5bf-442c-b6f8-a503c691c07e"
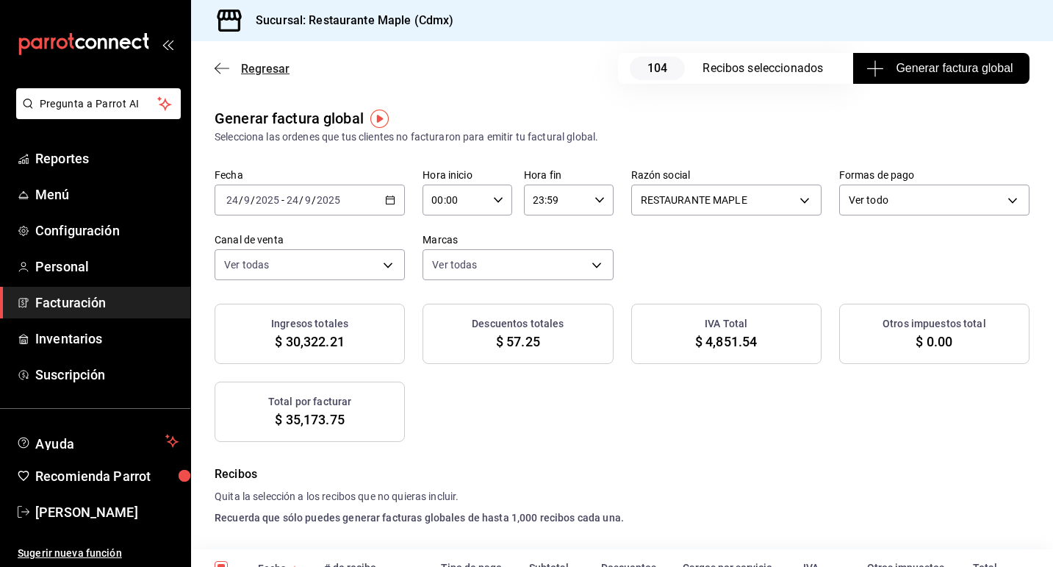
click at [252, 67] on span "Regresar" at bounding box center [265, 69] width 49 height 14
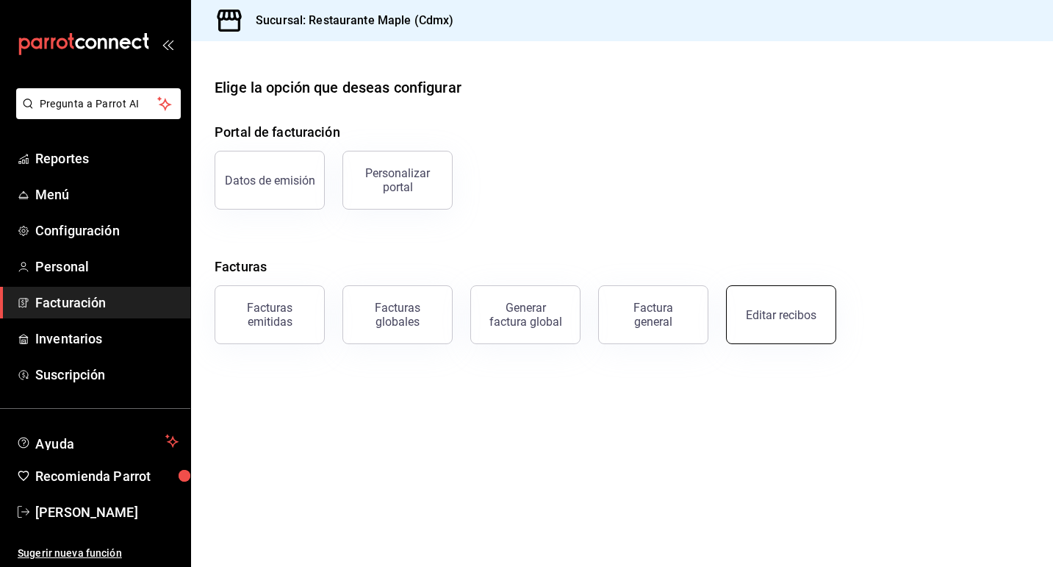
click at [774, 298] on button "Editar recibos" at bounding box center [781, 314] width 110 height 59
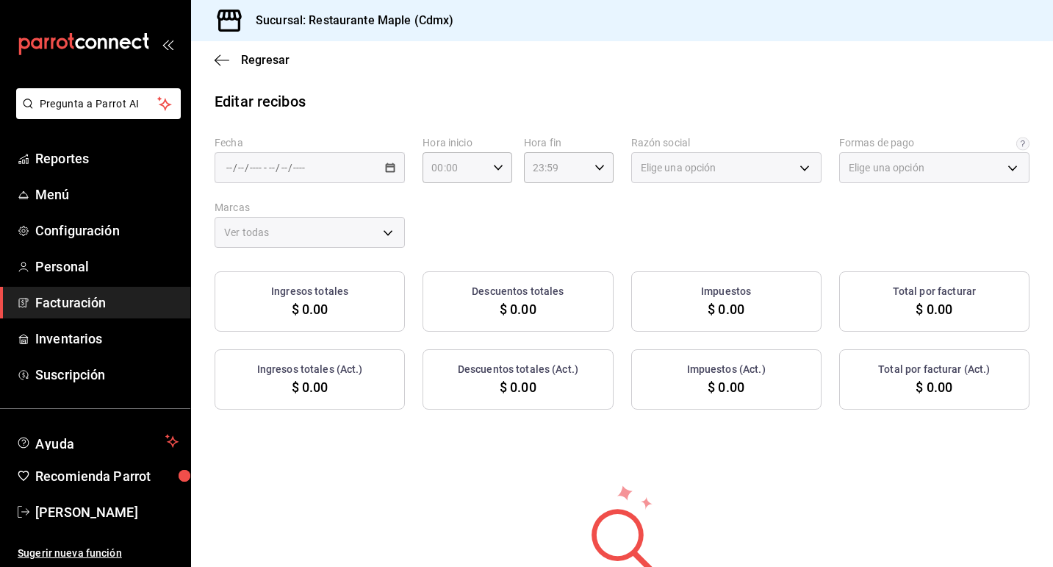
type input "1c0db33b-a268-48f2-8e75-1009b11b28a9"
click at [391, 162] on div "/ / - / /" at bounding box center [310, 167] width 190 height 31
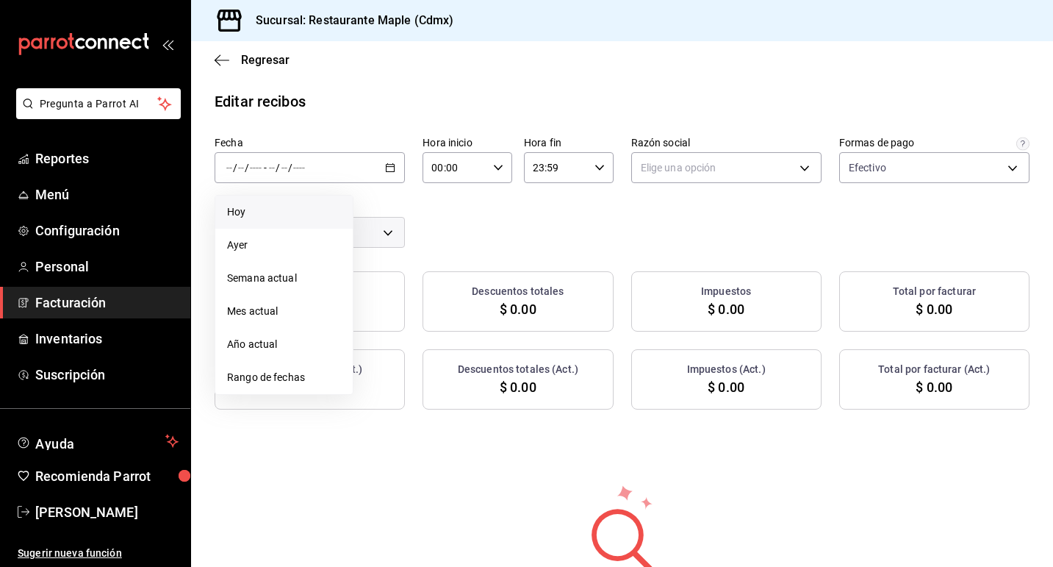
click at [282, 215] on span "Hoy" at bounding box center [284, 211] width 114 height 15
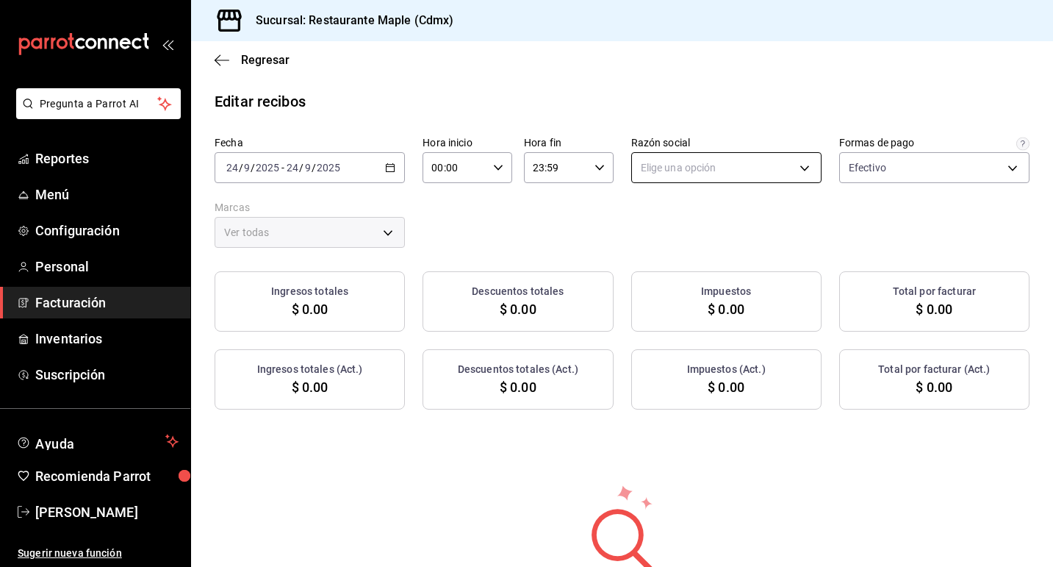
click at [743, 174] on body "Pregunta a Parrot AI Reportes Menú Configuración Personal Facturación Inventari…" at bounding box center [526, 283] width 1053 height 567
click at [721, 238] on li "RESTAURANTE MAPLE" at bounding box center [726, 242] width 189 height 27
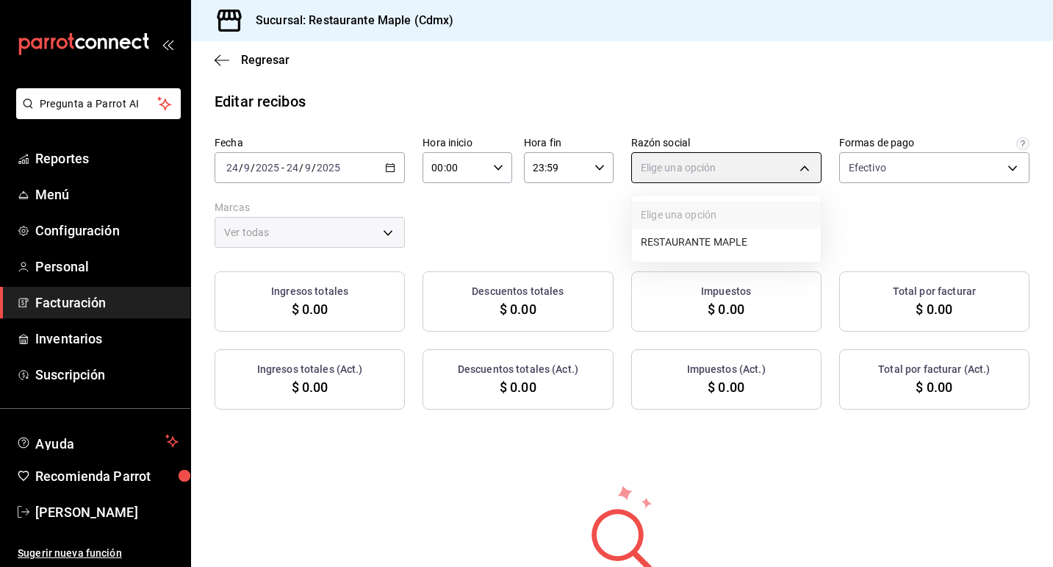
type input "9707b9c5-6b7d-4f6e-a4b1-93e597a3127c"
type input "9367c8d0-d5bf-442c-b6f8-a503c691c07e"
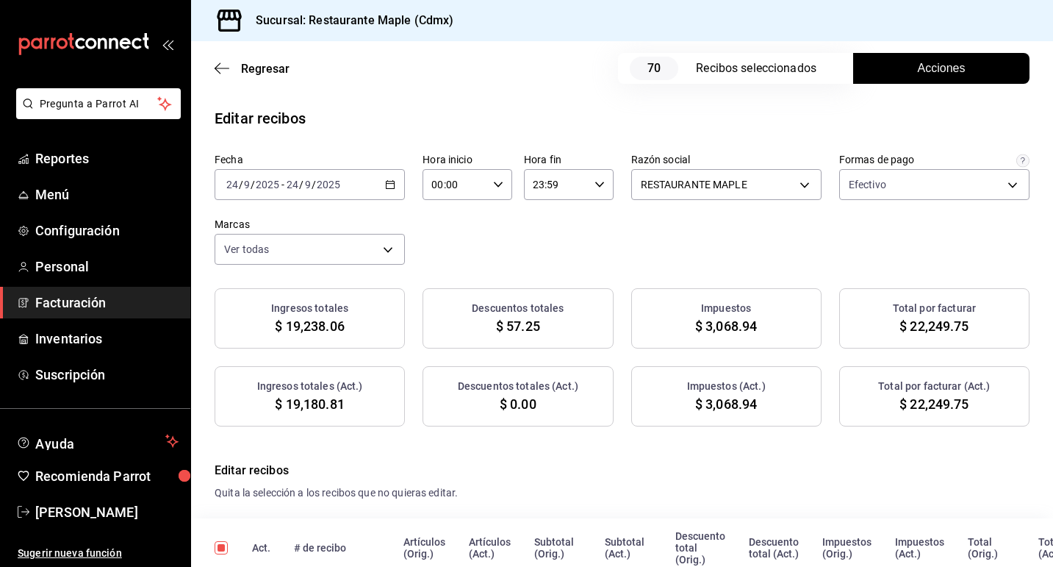
click at [900, 65] on button "Acciones" at bounding box center [941, 68] width 176 height 31
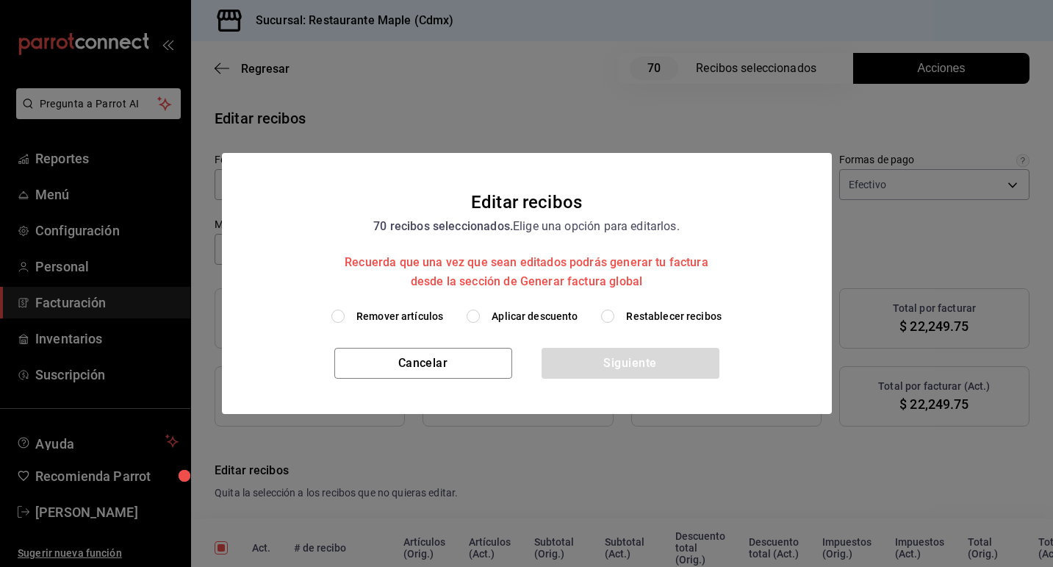
click at [470, 312] on input "Aplicar descuento" at bounding box center [473, 315] width 13 height 13
radio input "true"
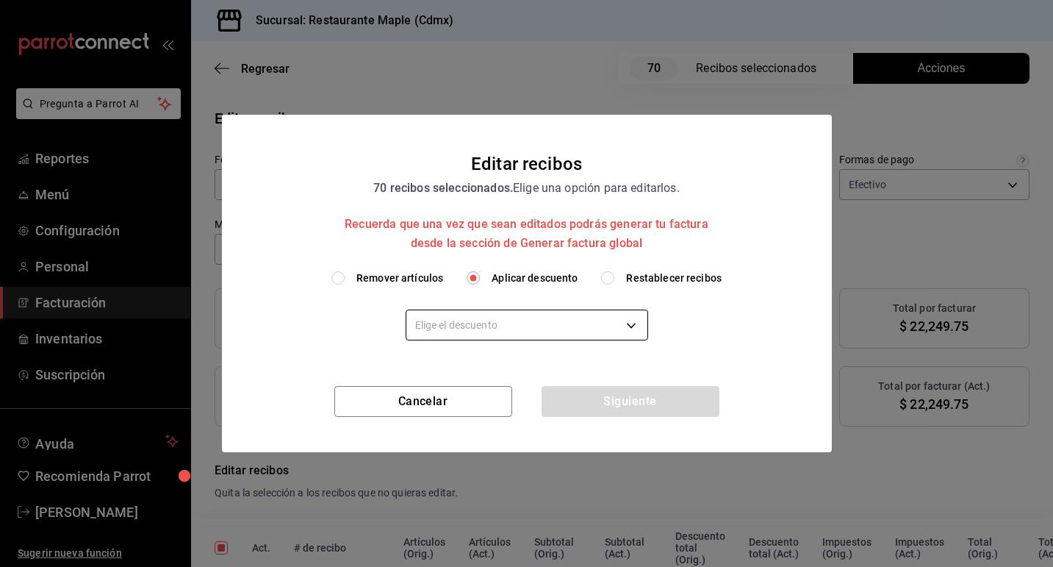
click at [606, 337] on body "Pregunta a Parrot AI Reportes Menú Configuración Personal Facturación Inventari…" at bounding box center [526, 283] width 1053 height 567
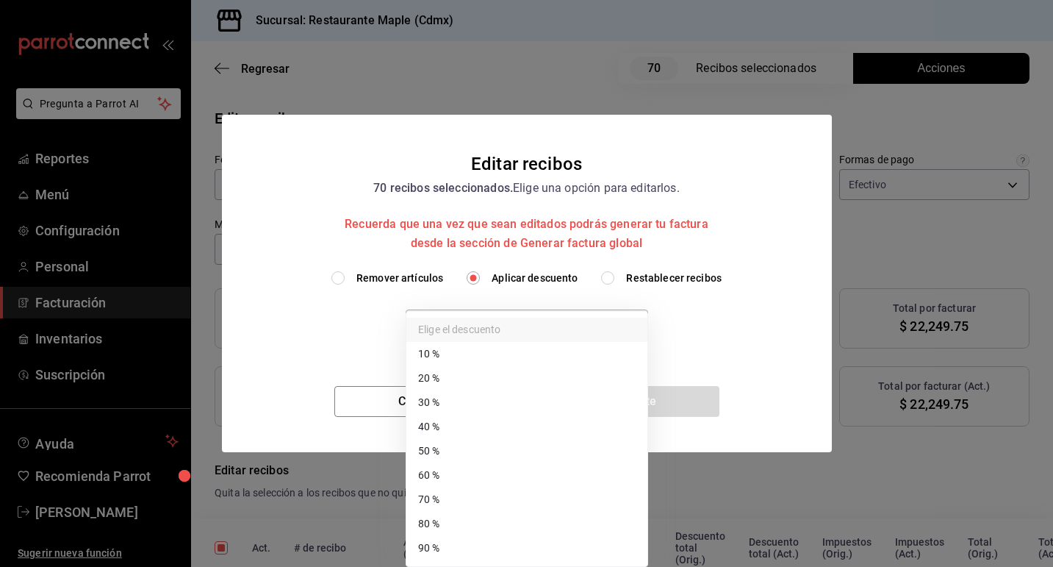
click at [519, 483] on li "60 %" at bounding box center [526, 475] width 241 height 24
type input "60"
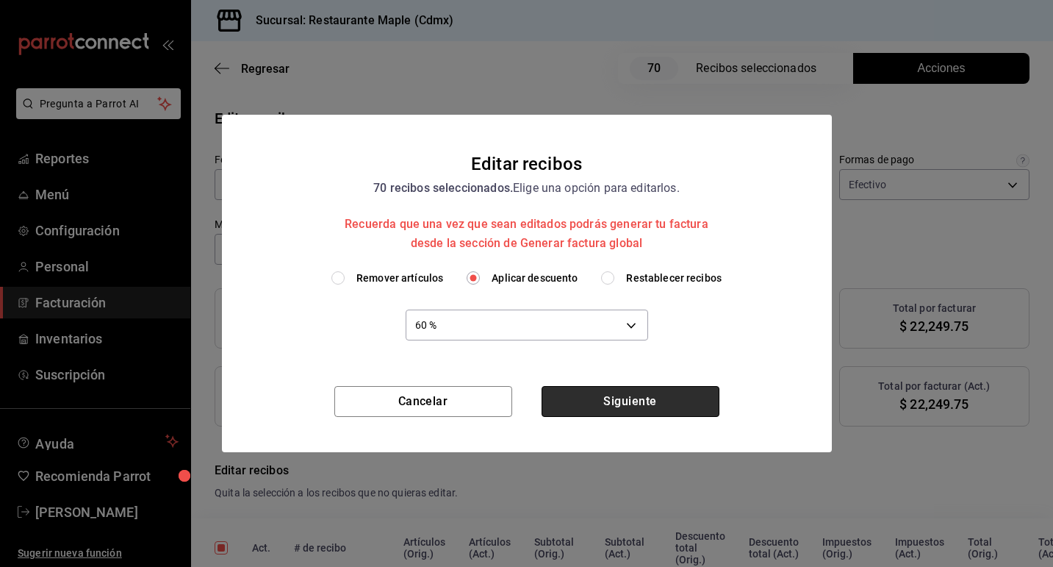
click at [615, 403] on button "Siguiente" at bounding box center [631, 401] width 178 height 31
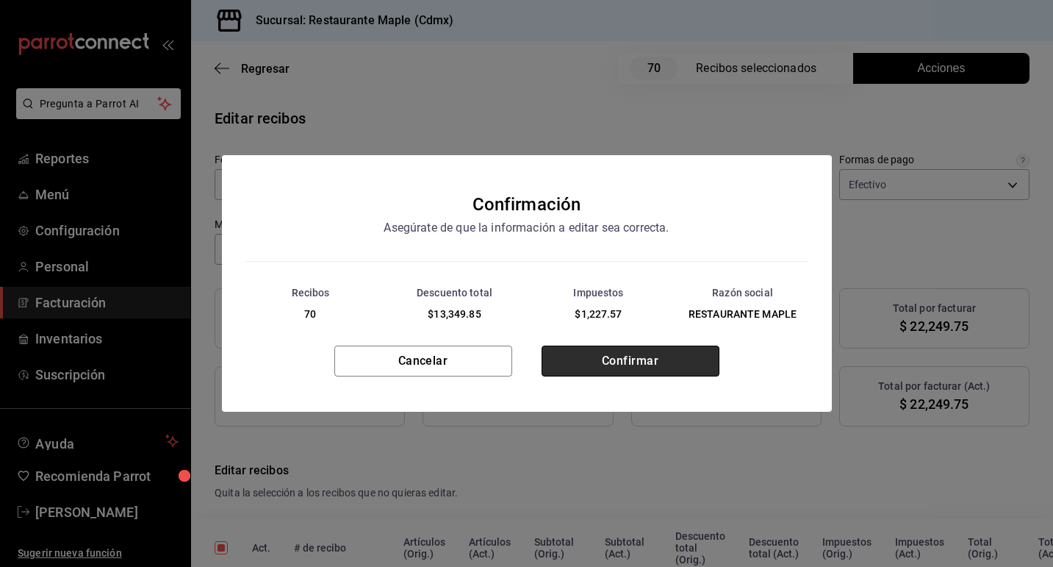
click at [611, 363] on button "Confirmar" at bounding box center [631, 360] width 178 height 31
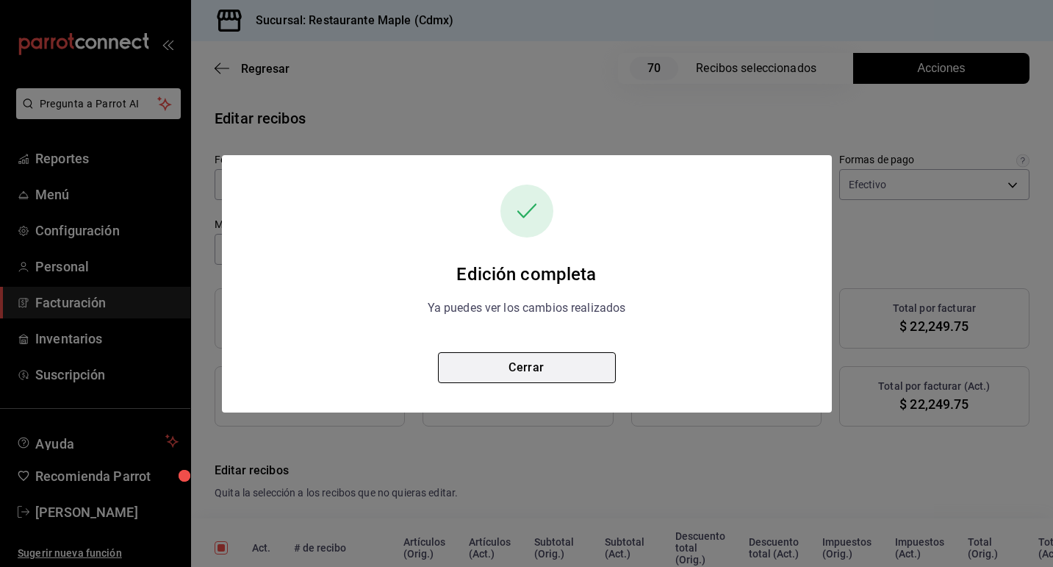
click at [562, 372] on button "Cerrar" at bounding box center [527, 367] width 178 height 31
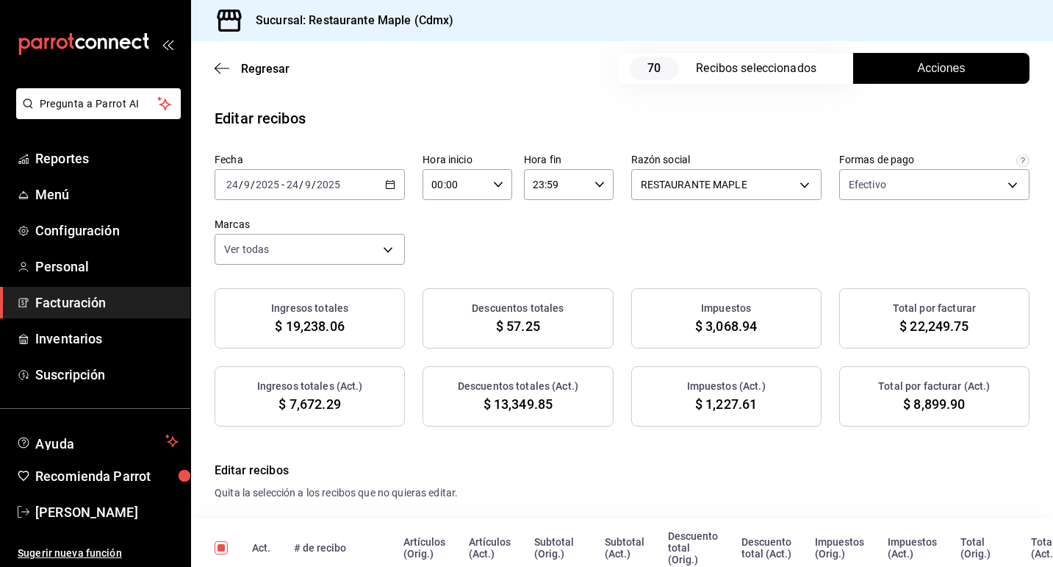
click at [79, 298] on span "Facturación" at bounding box center [106, 303] width 143 height 20
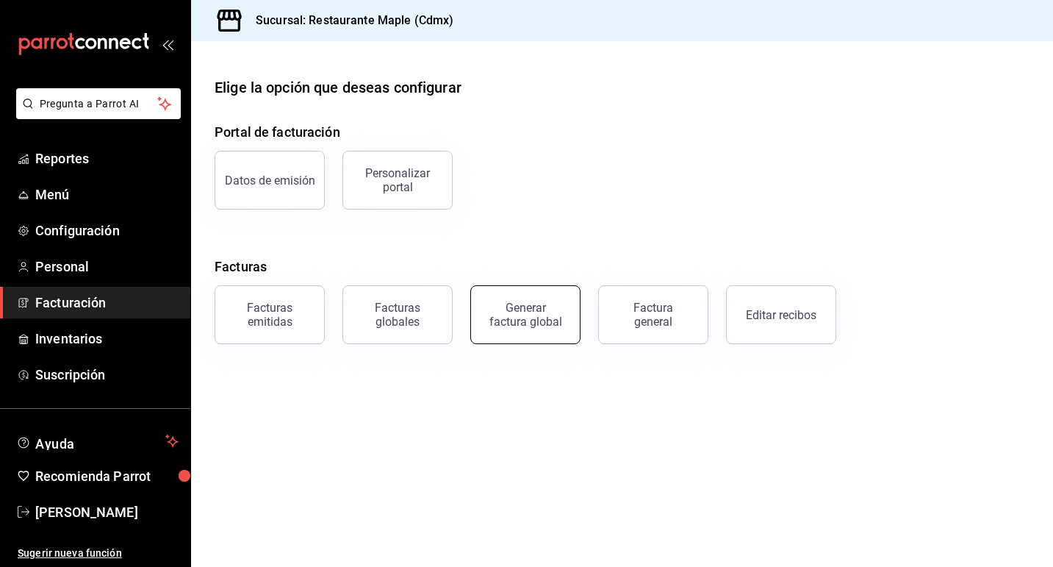
click at [530, 313] on div "Generar factura global" at bounding box center [526, 315] width 74 height 28
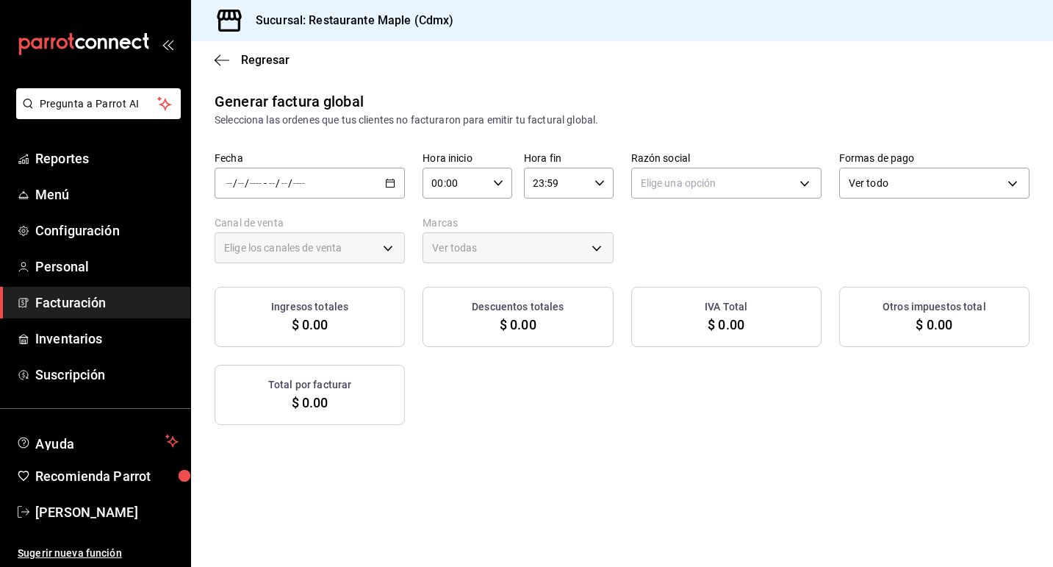
type input "PARROT,UBER_EATS,RAPPI,DIDI_FOOD,ONLINE"
click at [392, 183] on icon "button" at bounding box center [390, 183] width 10 height 10
click at [348, 228] on li "Rango de fechas" at bounding box center [283, 227] width 137 height 33
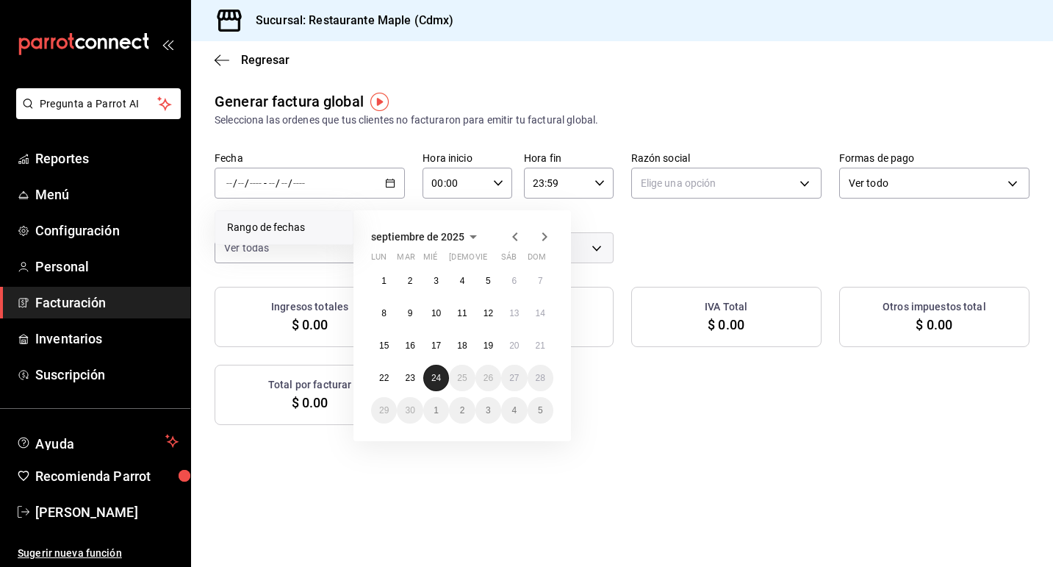
click at [446, 380] on button "24" at bounding box center [436, 378] width 26 height 26
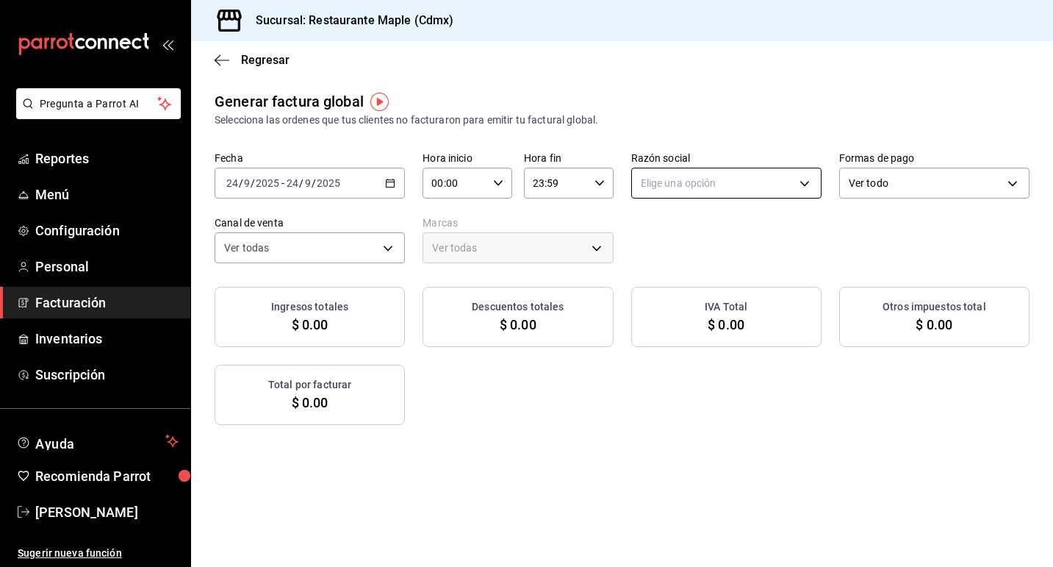
click at [734, 193] on body "Pregunta a Parrot AI Reportes Menú Configuración Personal Facturación Inventari…" at bounding box center [526, 283] width 1053 height 567
click at [716, 251] on li "RESTAURANTE MAPLE" at bounding box center [726, 257] width 189 height 27
type input "9707b9c5-6b7d-4f6e-a4b1-93e597a3127c"
type input "9367c8d0-d5bf-442c-b6f8-a503c691c07e"
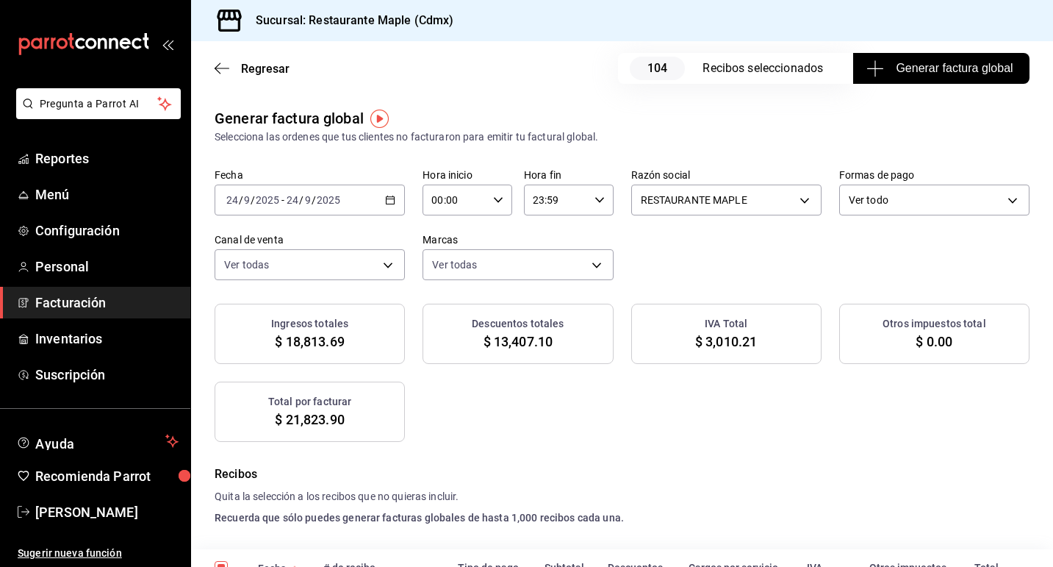
click at [390, 204] on icon "button" at bounding box center [390, 200] width 10 height 10
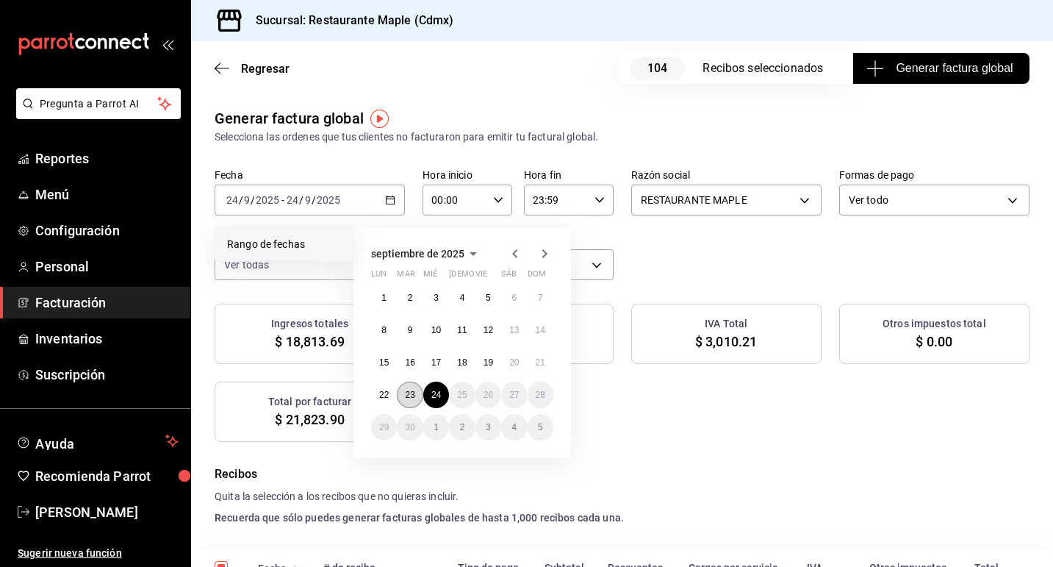
click at [417, 393] on button "23" at bounding box center [410, 394] width 26 height 26
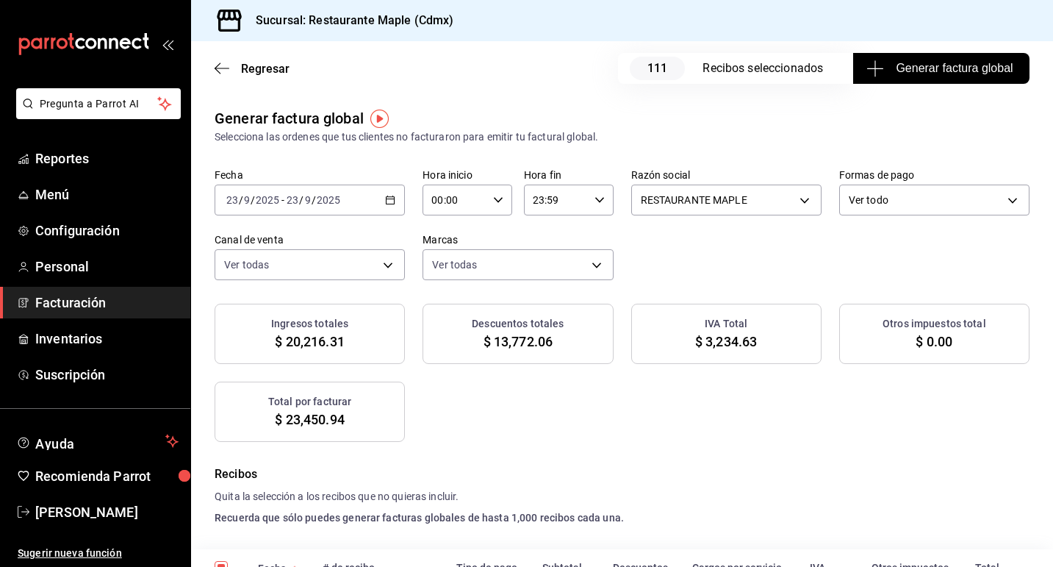
click at [383, 194] on div "[DATE] [DATE] - [DATE] [DATE]" at bounding box center [310, 199] width 190 height 31
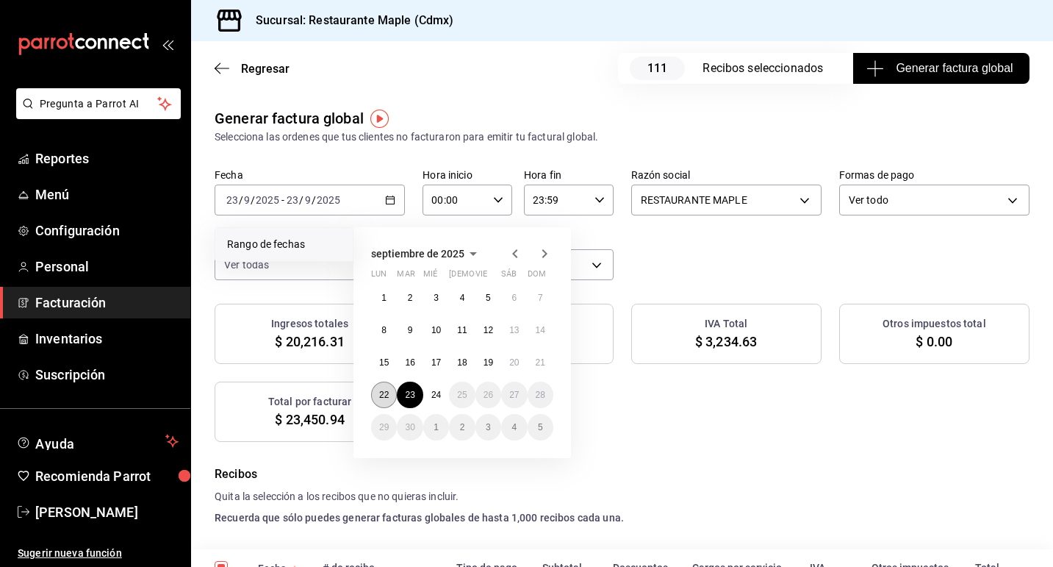
click at [386, 388] on button "22" at bounding box center [384, 394] width 26 height 26
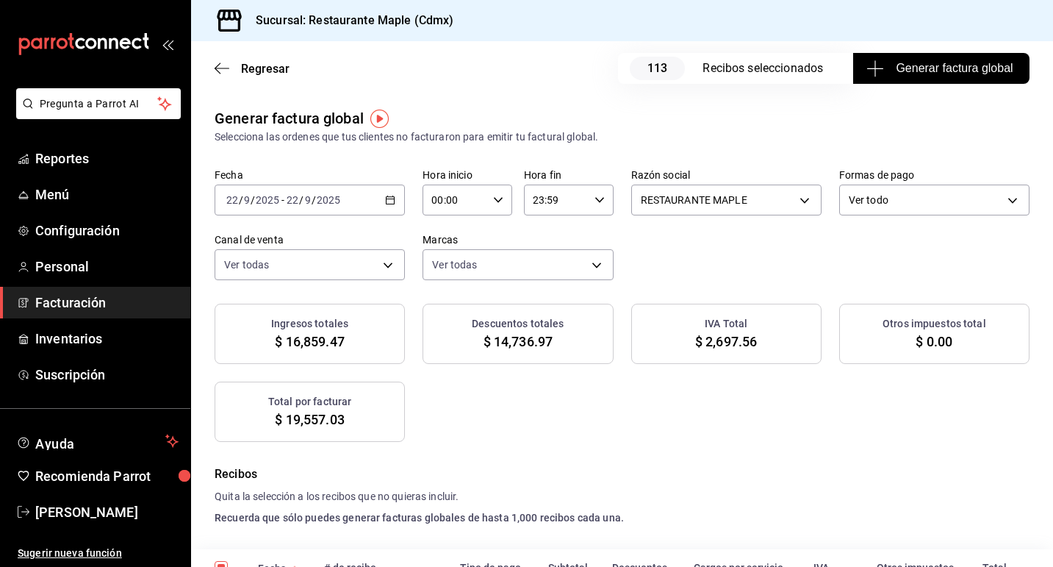
click at [397, 205] on div "[DATE] [DATE] - [DATE] [DATE]" at bounding box center [310, 199] width 190 height 31
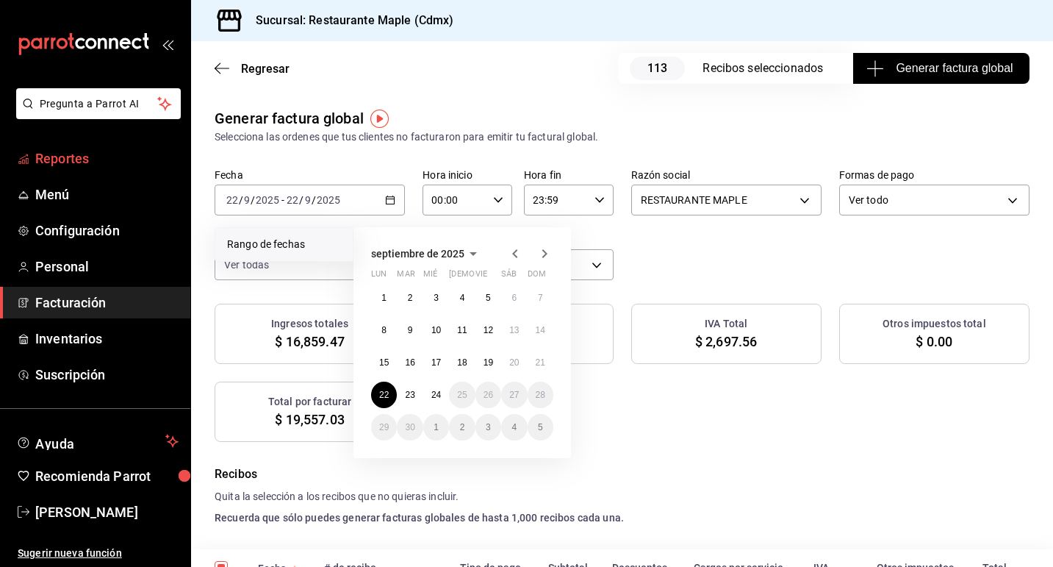
click at [70, 154] on span "Reportes" at bounding box center [106, 158] width 143 height 20
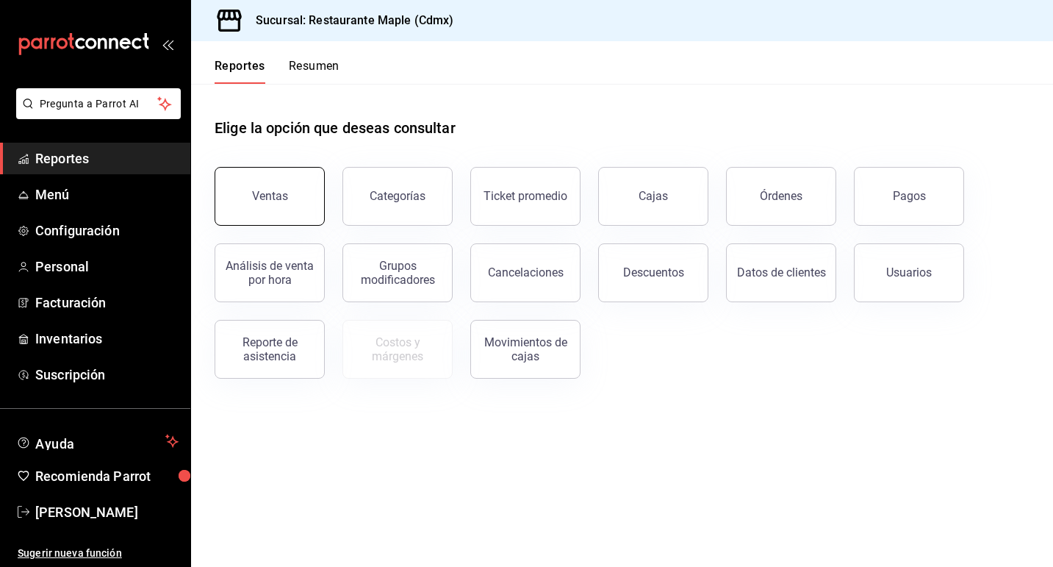
click at [284, 208] on button "Ventas" at bounding box center [270, 196] width 110 height 59
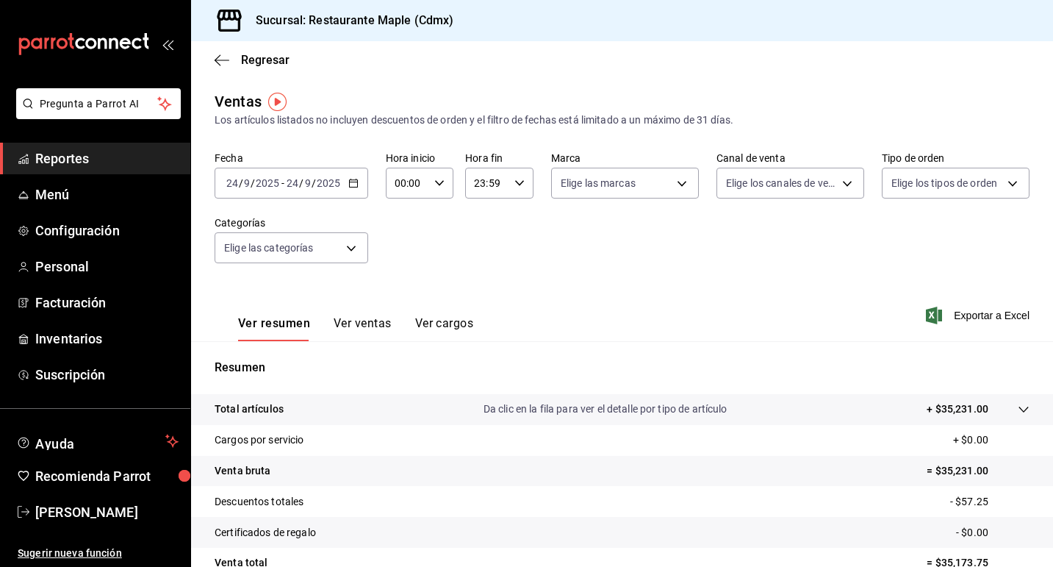
click at [350, 184] on icon "button" at bounding box center [353, 183] width 10 height 10
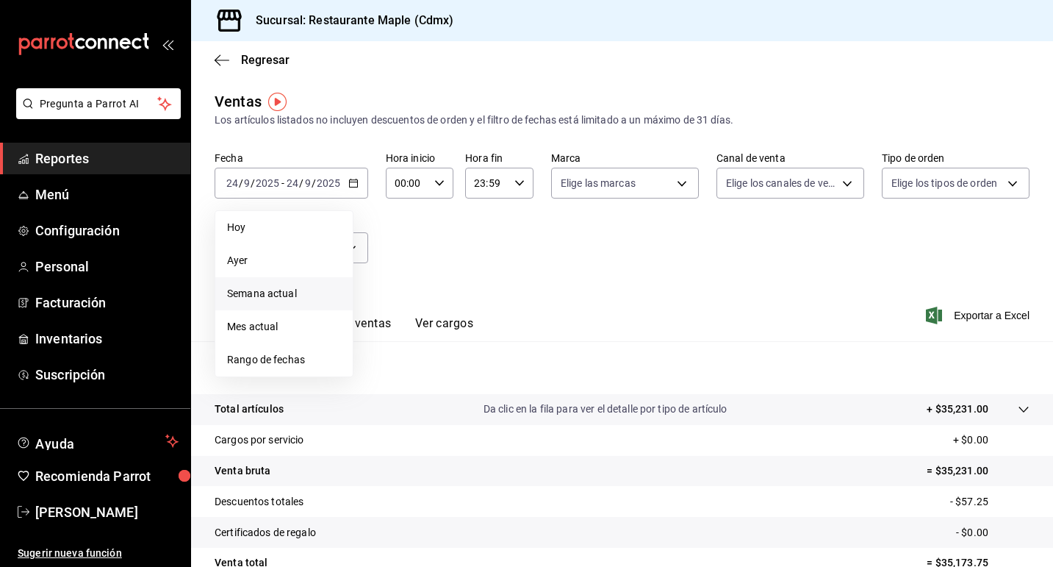
click at [307, 281] on li "Semana actual" at bounding box center [283, 293] width 137 height 33
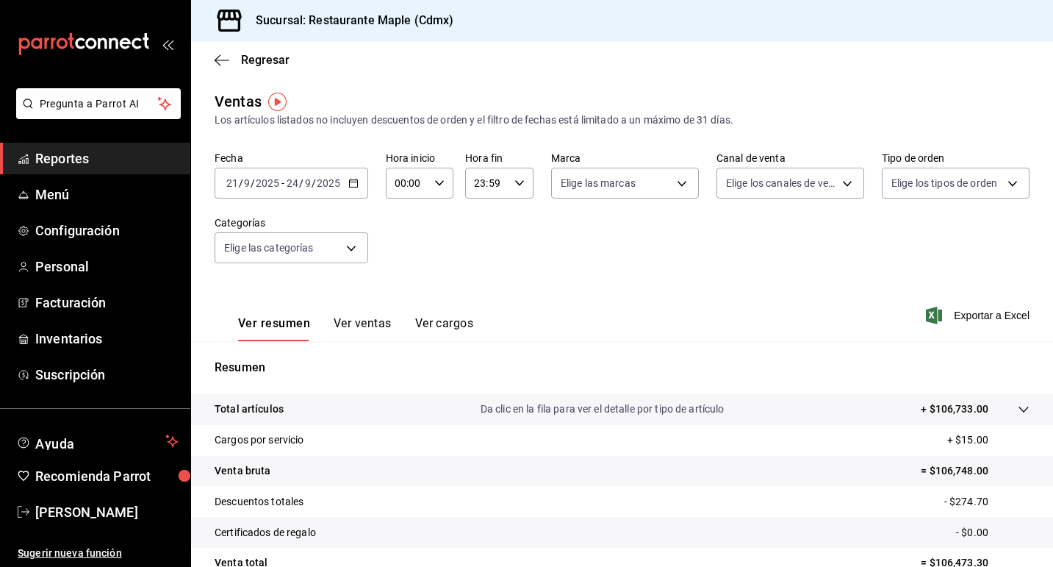
click at [79, 171] on link "Reportes" at bounding box center [95, 159] width 190 height 32
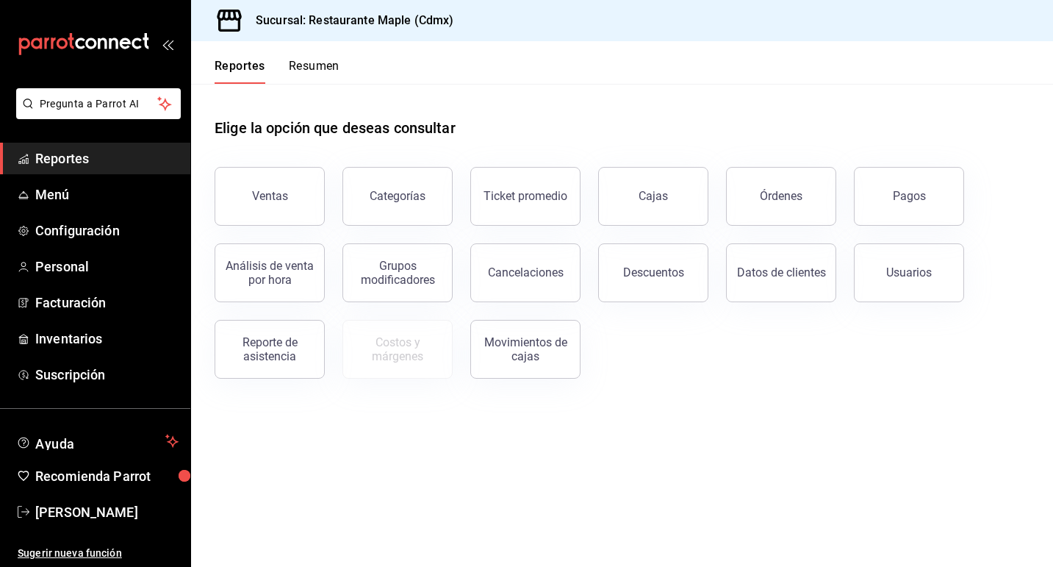
click at [302, 64] on button "Resumen" at bounding box center [314, 71] width 51 height 25
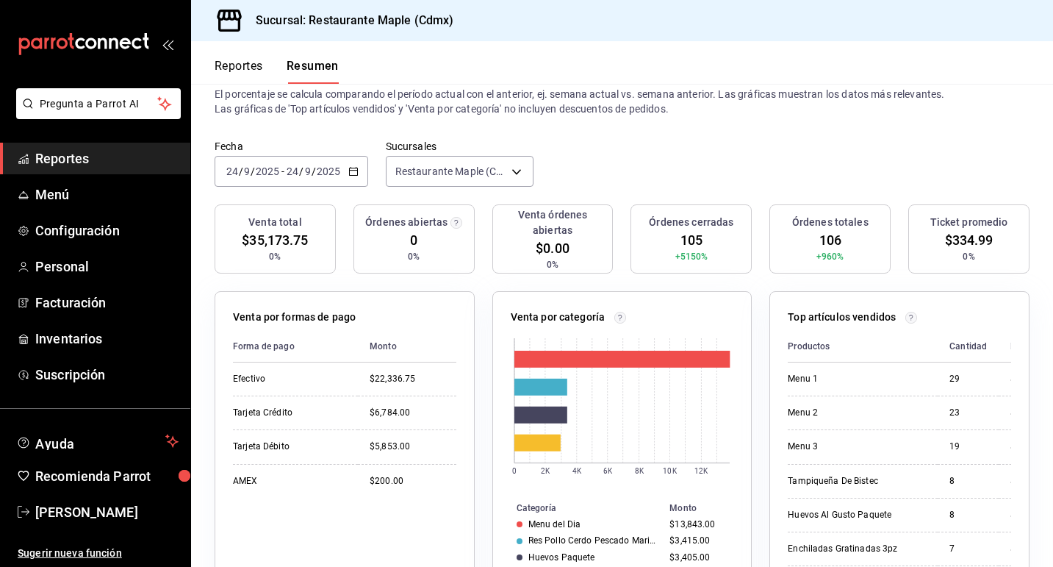
scroll to position [51, 0]
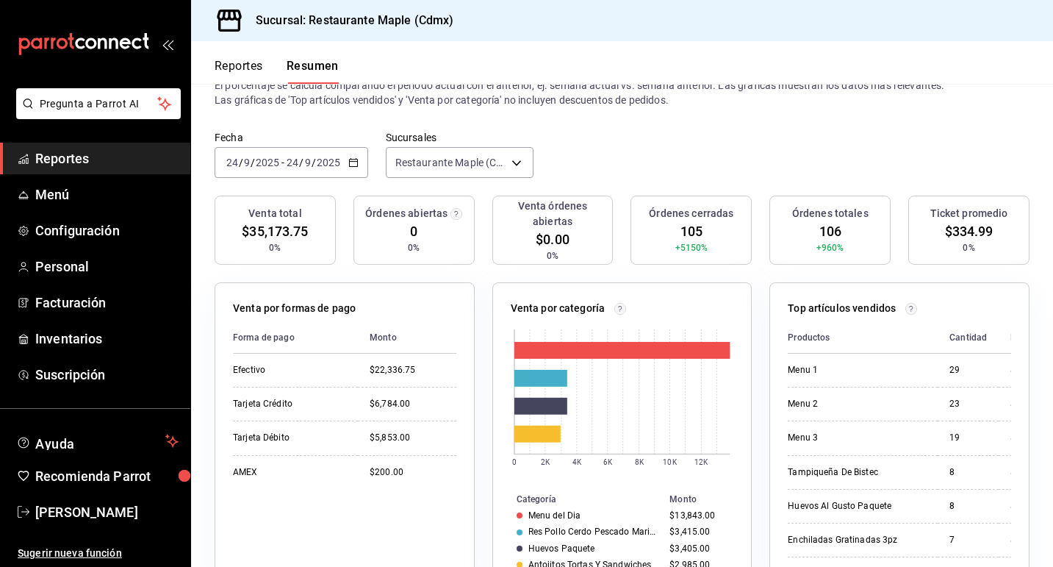
click at [357, 165] on icon "button" at bounding box center [353, 162] width 10 height 10
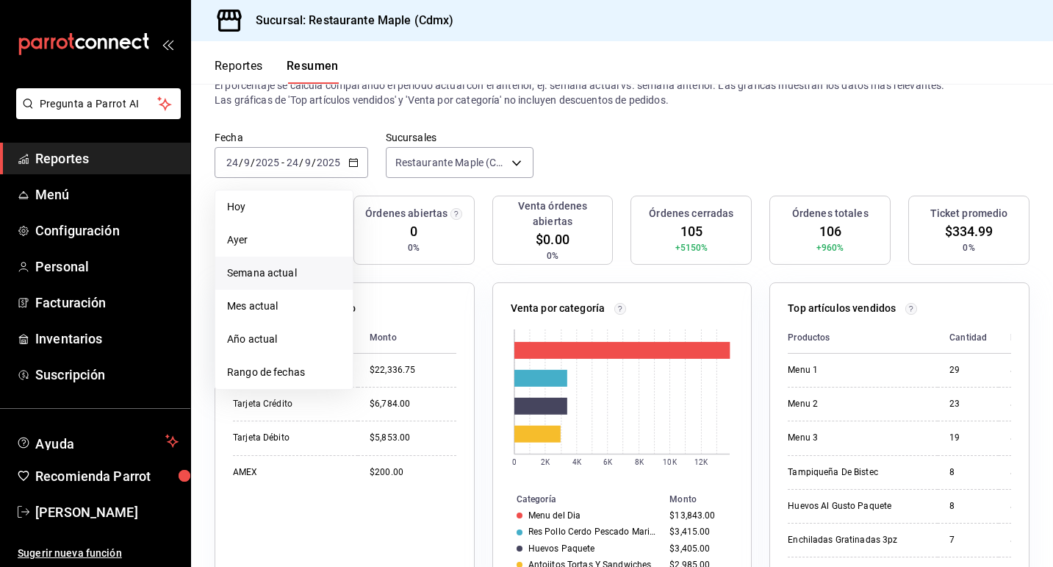
click at [284, 274] on span "Semana actual" at bounding box center [284, 272] width 114 height 15
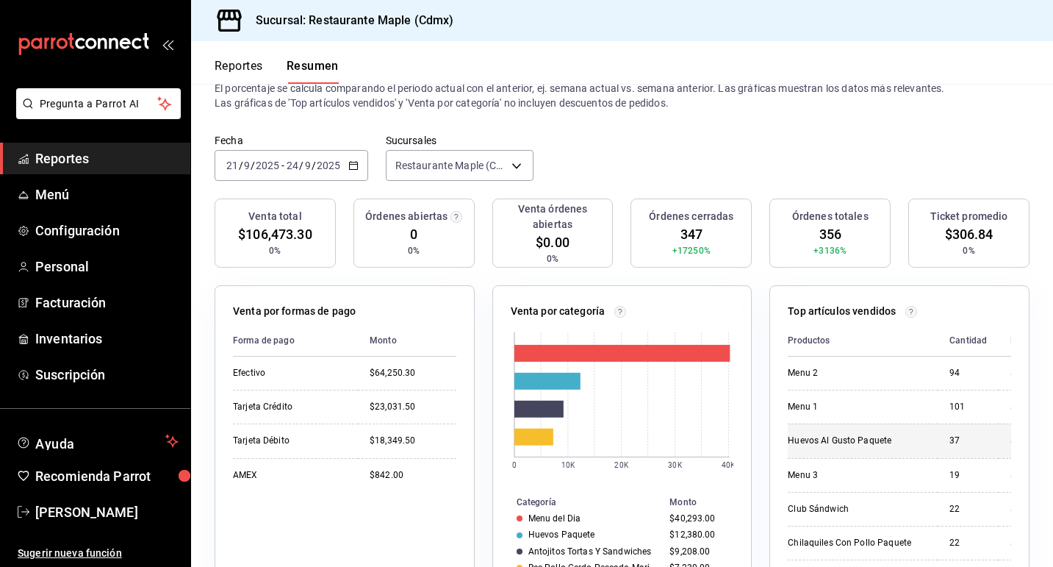
scroll to position [56, 0]
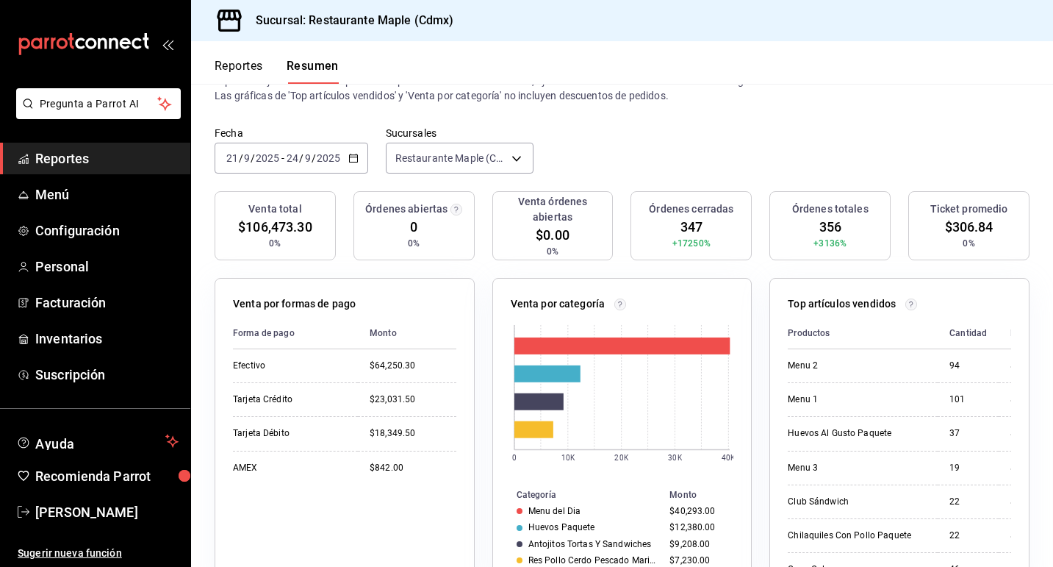
click at [354, 161] on icon "button" at bounding box center [353, 158] width 10 height 10
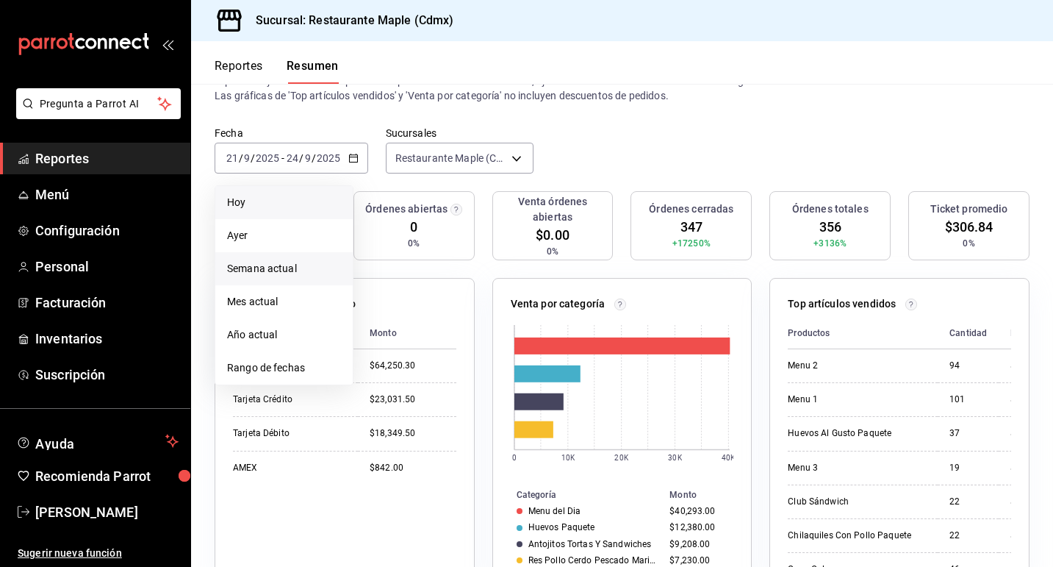
click at [301, 199] on span "Hoy" at bounding box center [284, 202] width 114 height 15
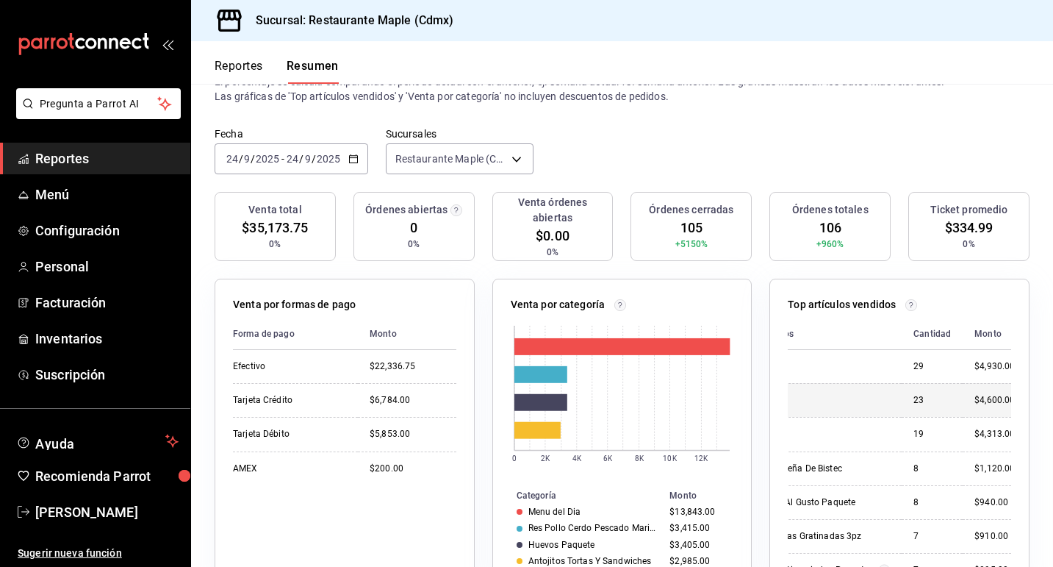
scroll to position [0, 0]
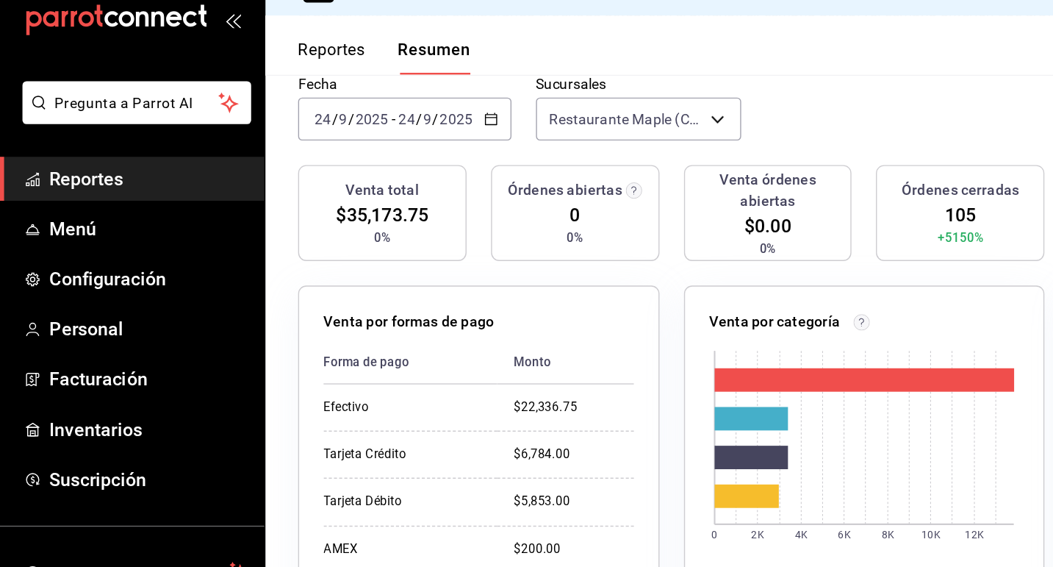
click at [121, 163] on span "Reportes" at bounding box center [106, 158] width 143 height 20
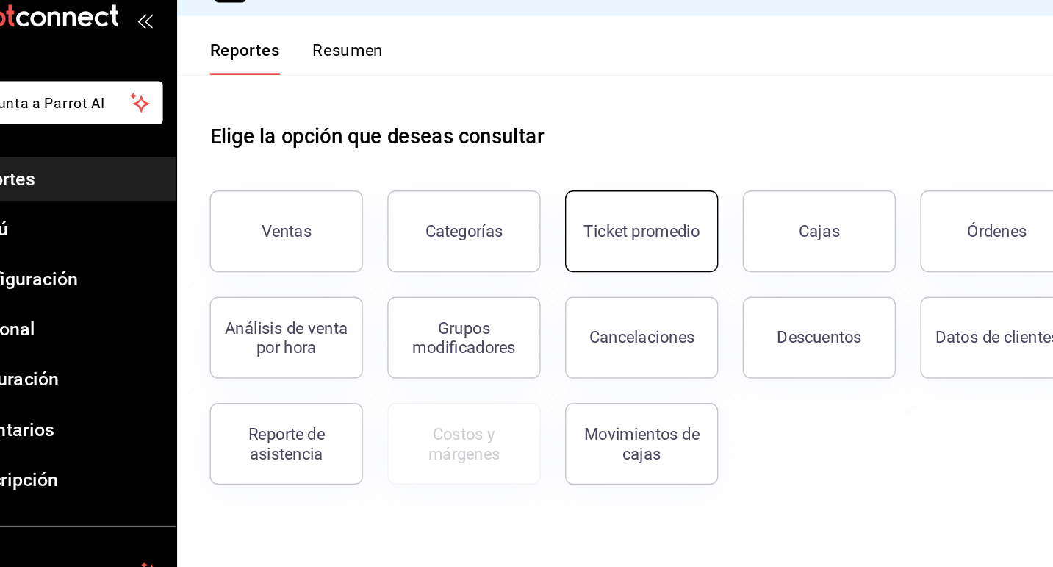
click at [535, 187] on button "Ticket promedio" at bounding box center [525, 196] width 110 height 59
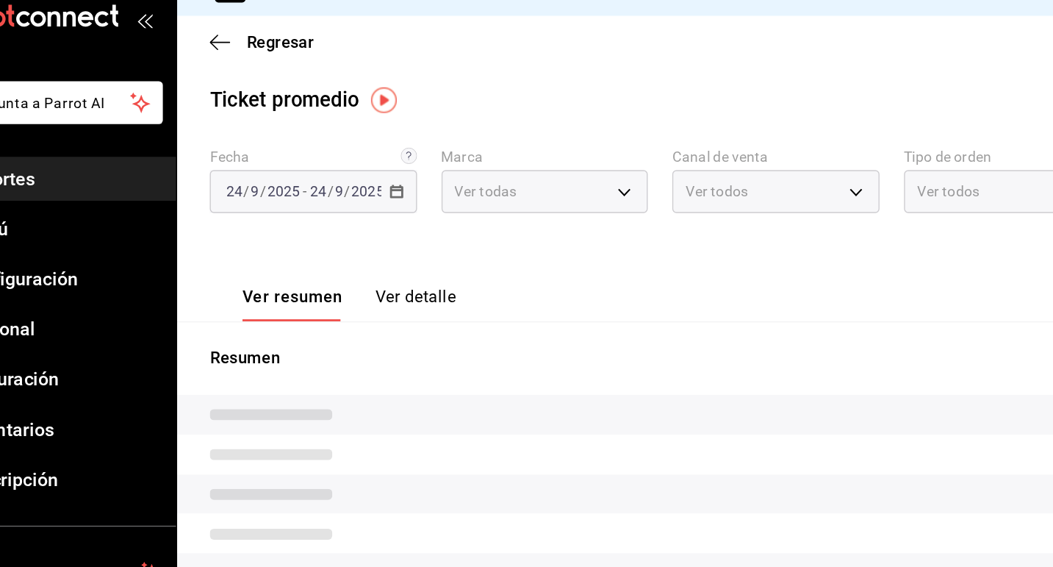
type input "9367c8d0-d5bf-442c-b6f8-a503c691c07e"
type input "PARROT,UBER_EATS,RAPPI,DIDI_FOOD,ONLINE"
type input "c2874926-3b02-42ce-9bc0-1c9d715f8c3e,1f854feb-a714-4e01-9480-9adb12524e61,bad30…"
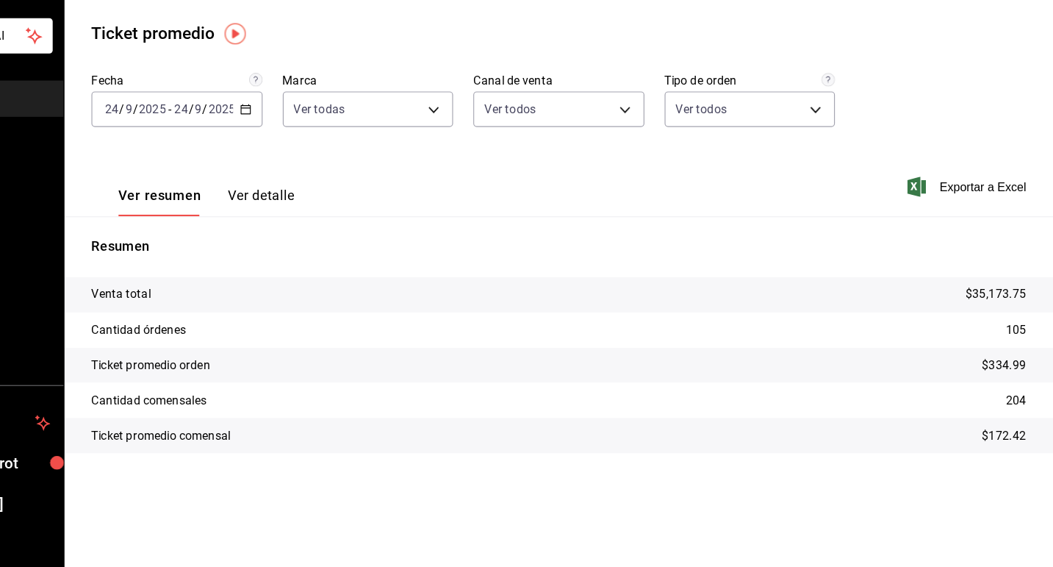
click at [350, 168] on icon "button" at bounding box center [349, 167] width 10 height 10
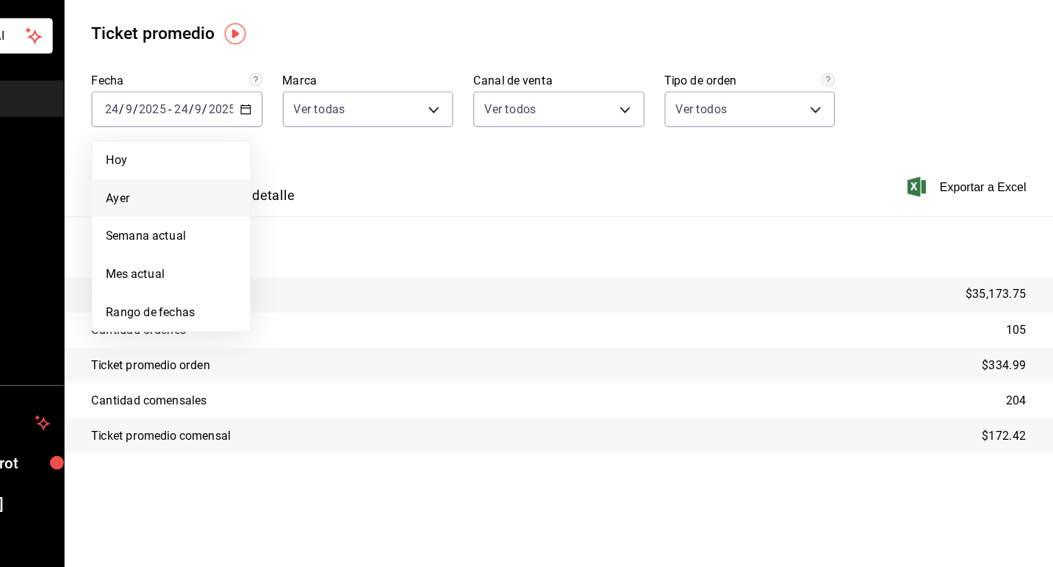
click at [284, 239] on span "Ayer" at bounding box center [284, 244] width 114 height 15
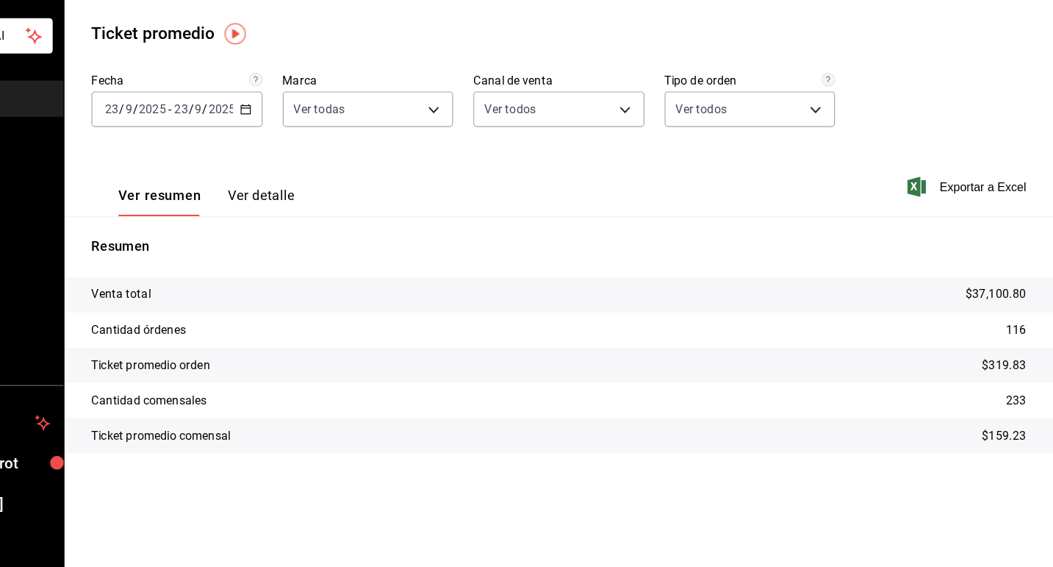
click at [348, 170] on icon "button" at bounding box center [349, 167] width 10 height 10
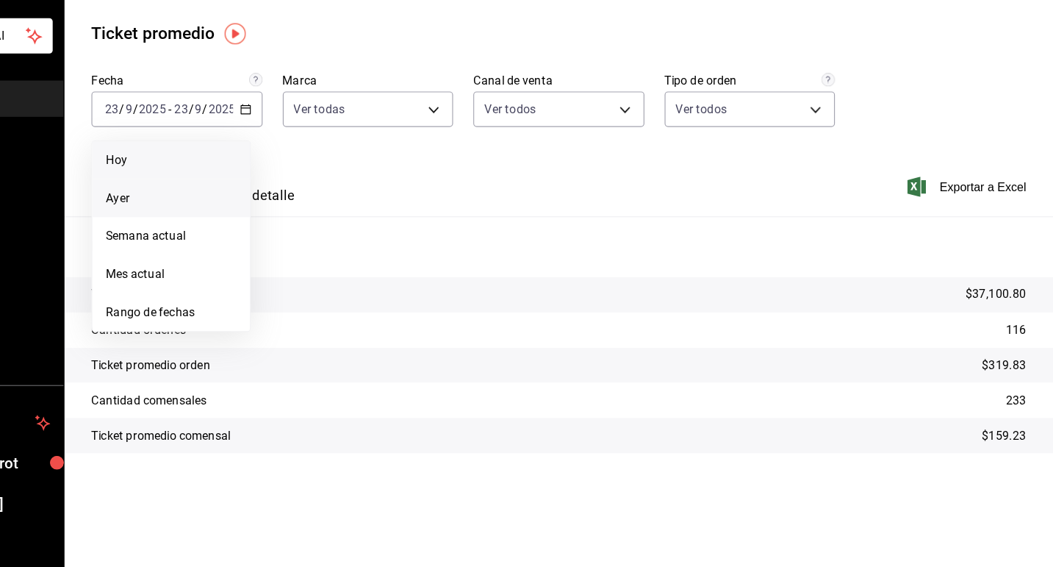
click at [329, 212] on span "Hoy" at bounding box center [284, 211] width 114 height 15
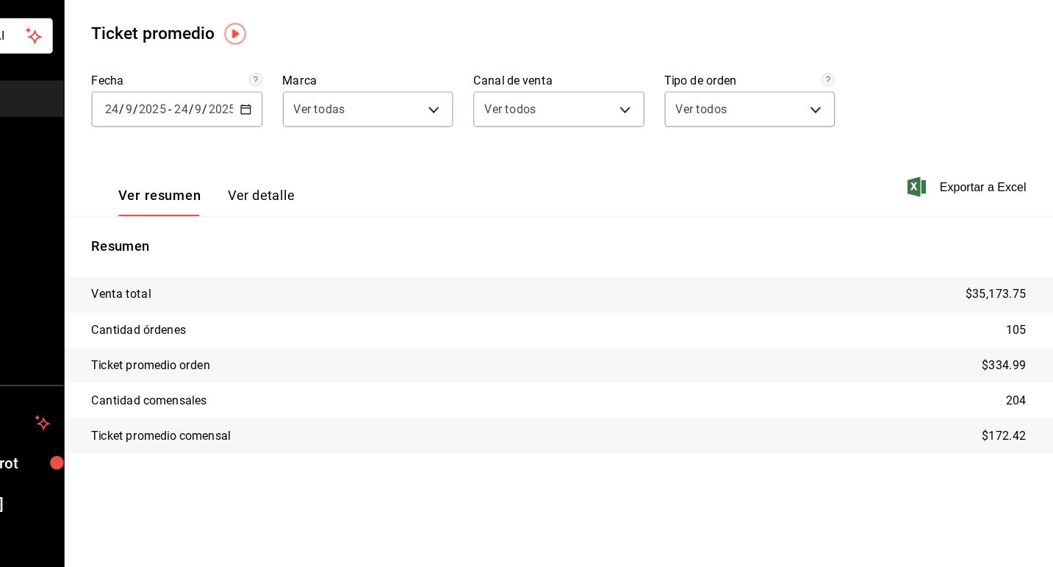
click at [338, 168] on div "[DATE] [DATE] - [DATE] [DATE]" at bounding box center [289, 167] width 149 height 31
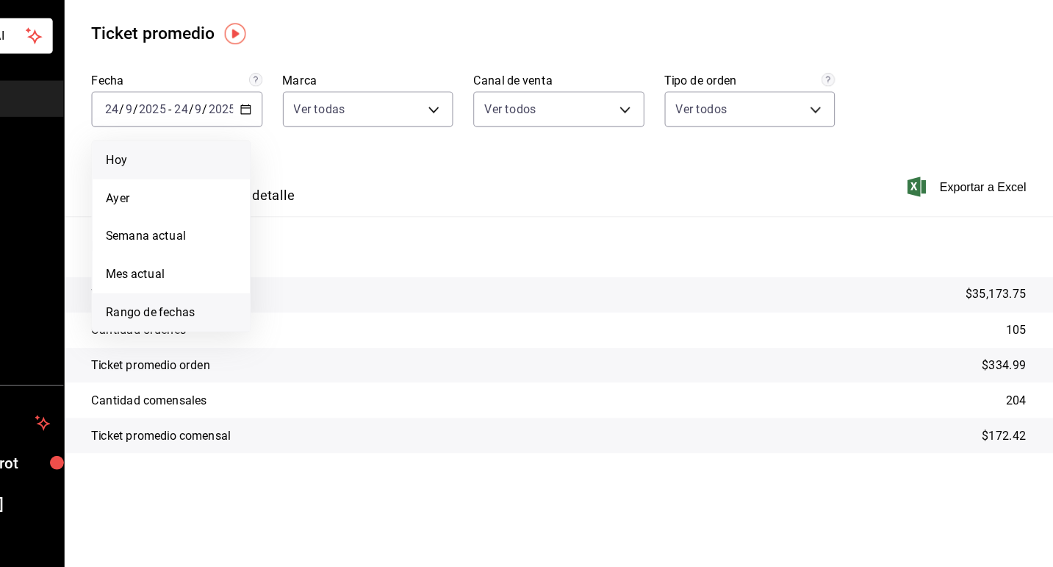
click at [282, 334] on li "Rango de fechas" at bounding box center [283, 344] width 137 height 33
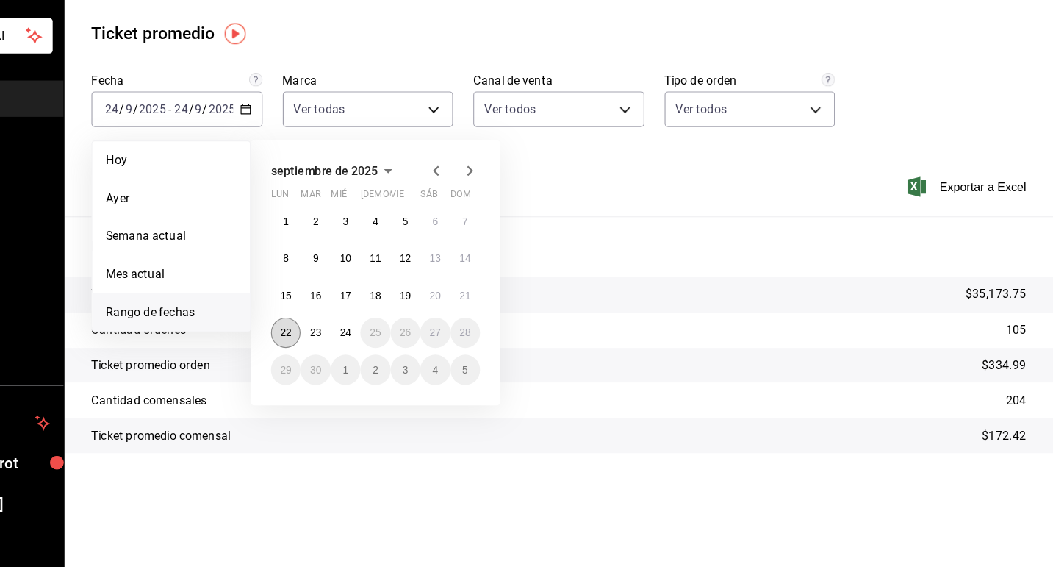
click at [384, 368] on button "22" at bounding box center [384, 362] width 26 height 26
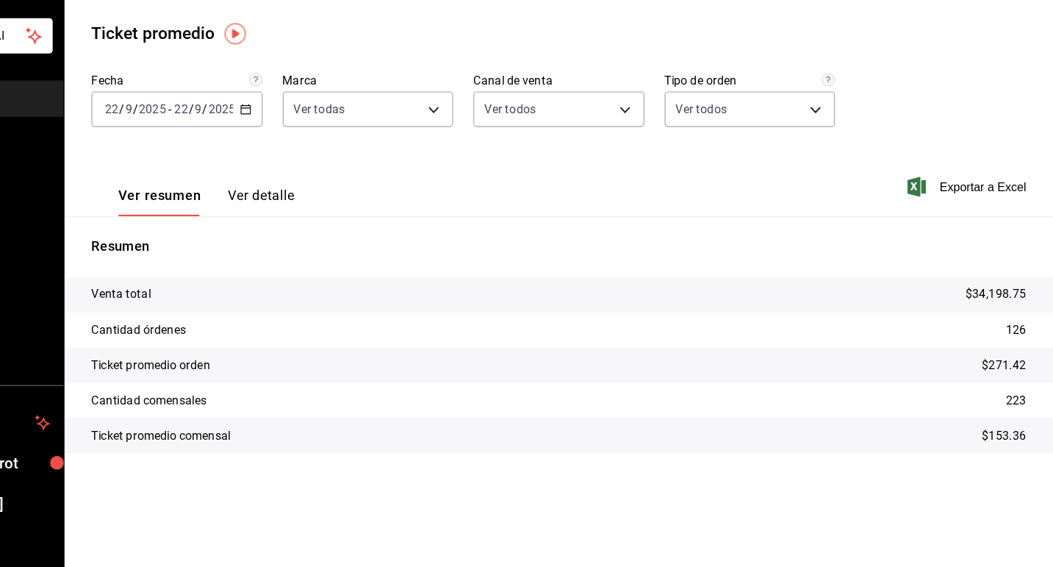
click at [351, 171] on icon "button" at bounding box center [349, 167] width 10 height 10
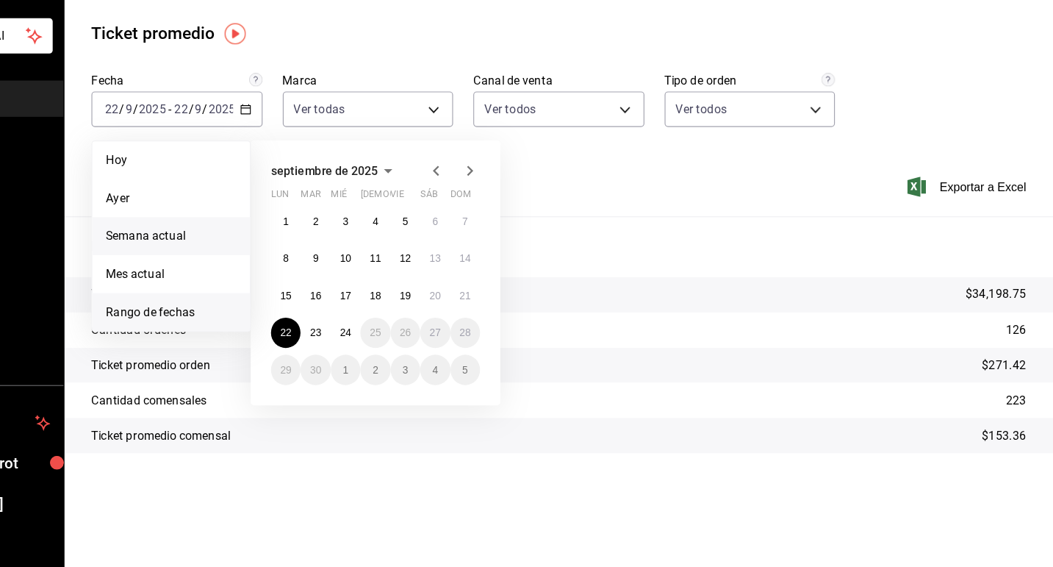
click at [301, 271] on span "Semana actual" at bounding box center [284, 277] width 114 height 15
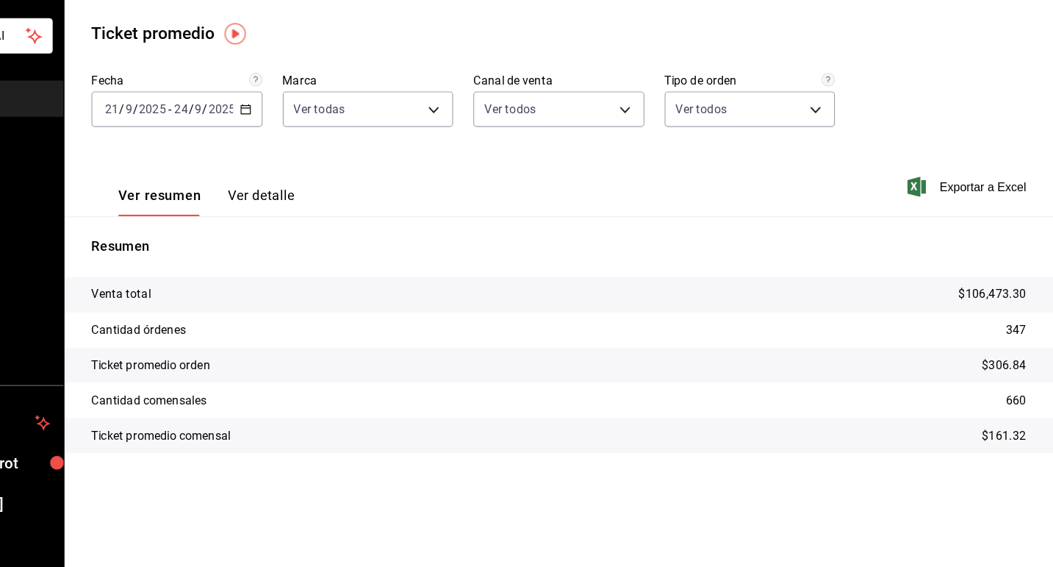
click at [350, 167] on icon "button" at bounding box center [349, 167] width 10 height 10
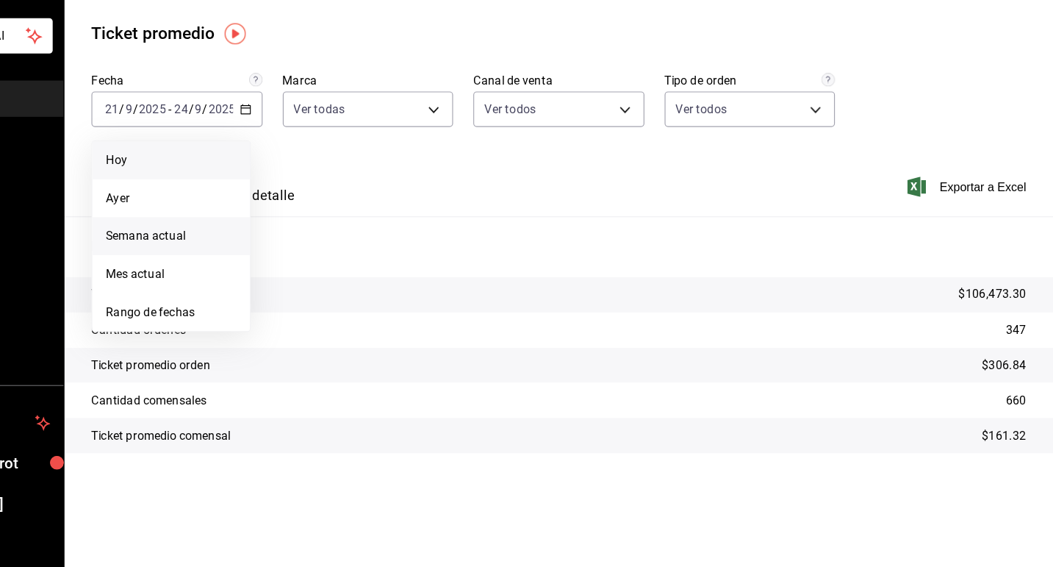
click at [312, 215] on span "Hoy" at bounding box center [284, 211] width 114 height 15
